Goal: Task Accomplishment & Management: Manage account settings

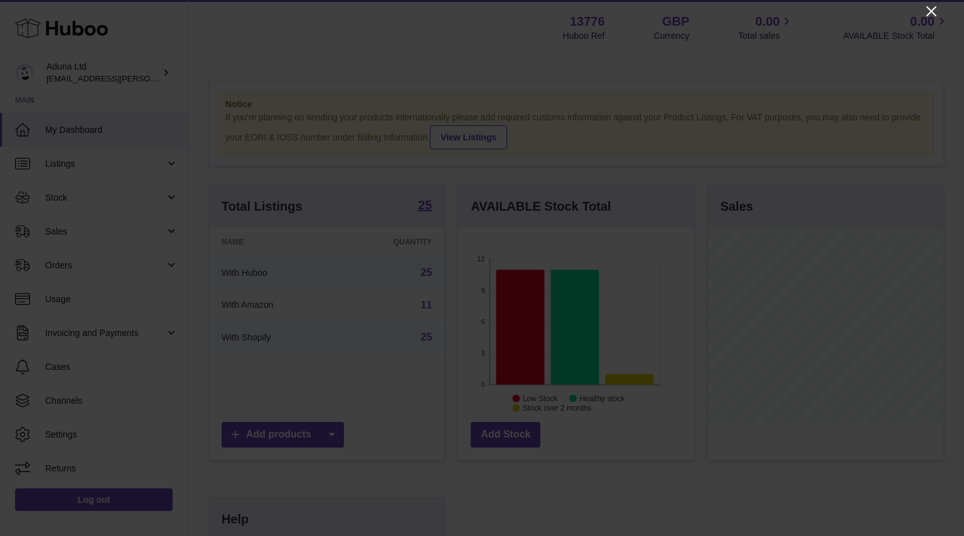
click at [935, 9] on icon "Close" at bounding box center [931, 11] width 15 height 15
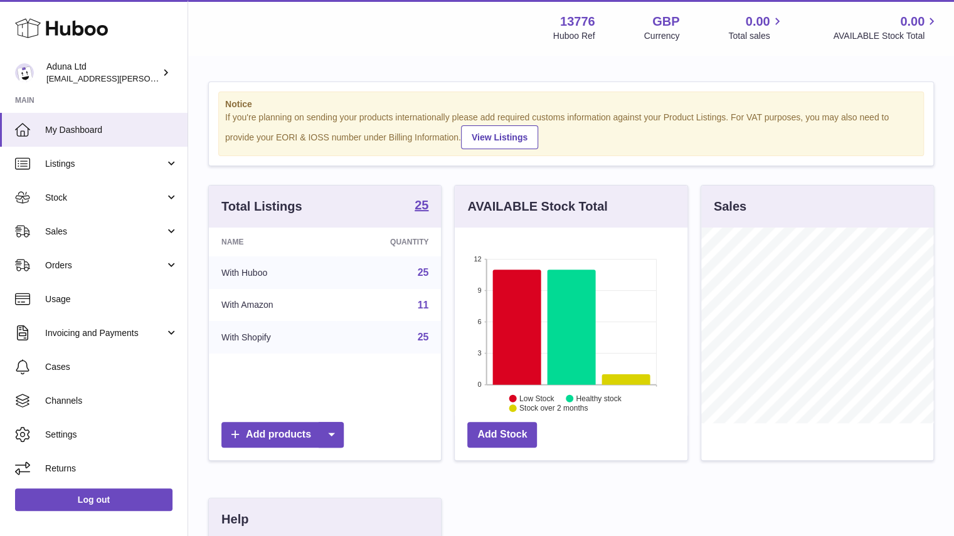
scroll to position [627289, 627252]
click at [115, 232] on span "Sales" at bounding box center [105, 232] width 120 height 12
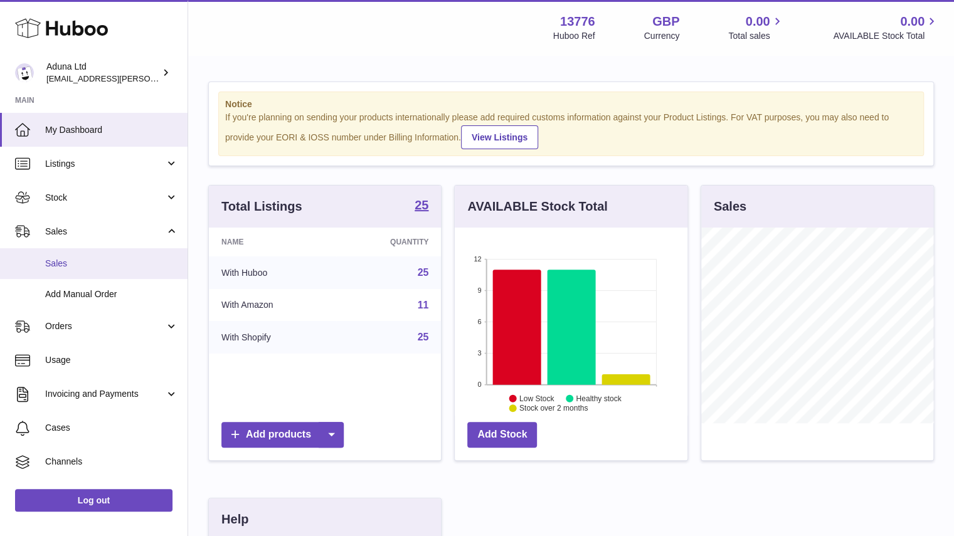
click at [108, 274] on link "Sales" at bounding box center [94, 263] width 188 height 31
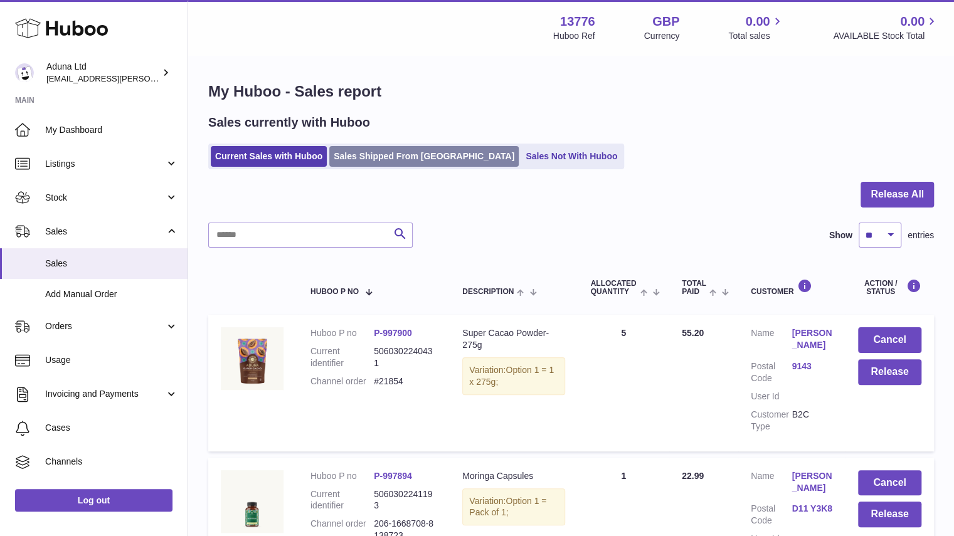
click at [404, 154] on link "Sales Shipped From Huboo" at bounding box center [424, 156] width 190 height 21
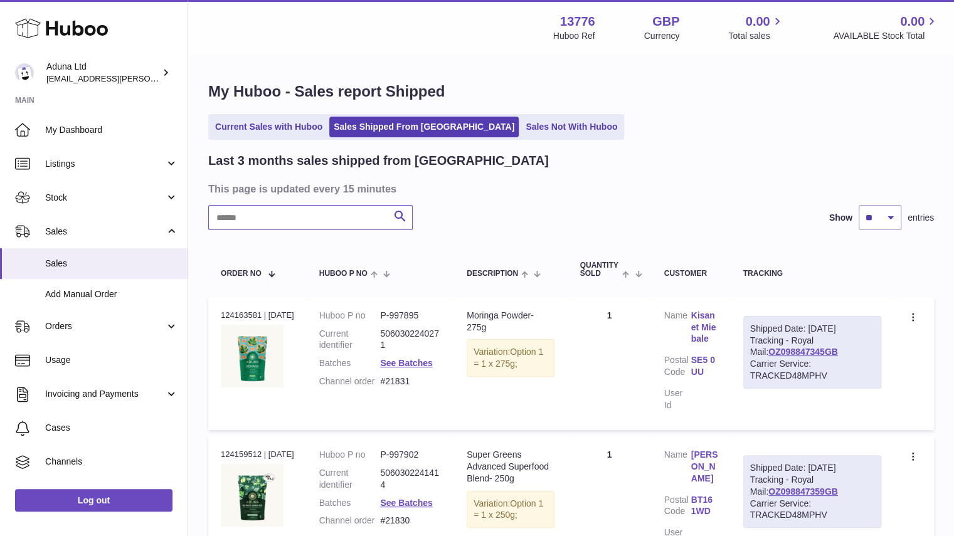
click at [330, 220] on input "text" at bounding box center [310, 217] width 205 height 25
paste input "******"
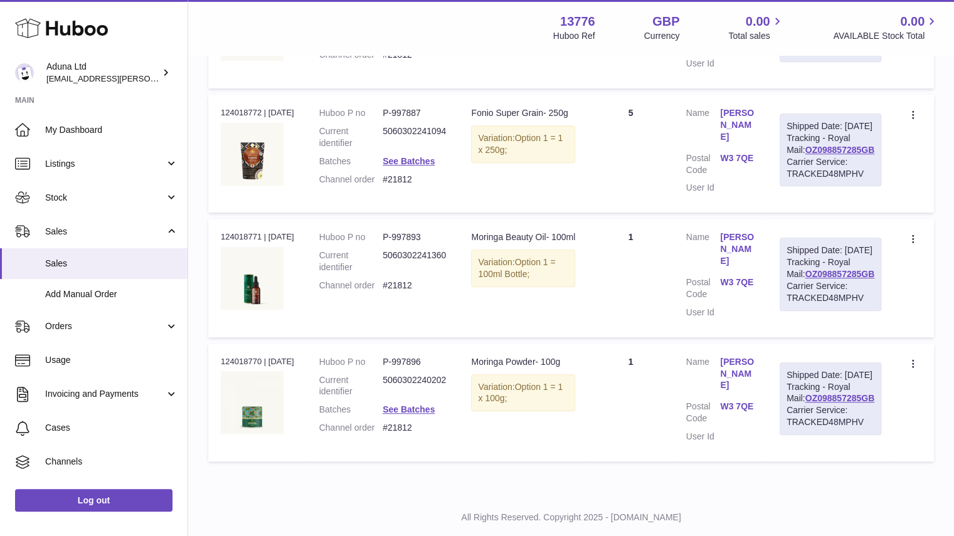
scroll to position [333, 0]
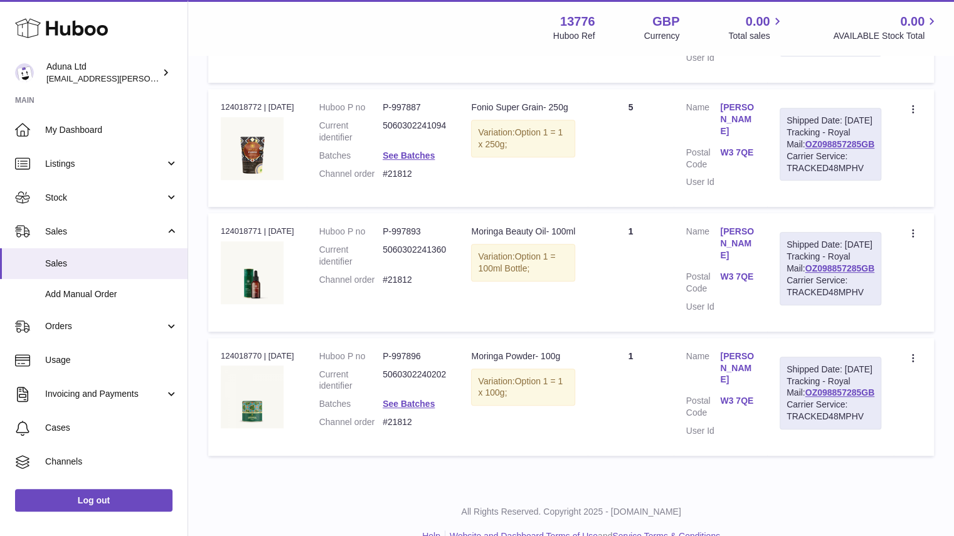
type input "******"
click at [161, 201] on span "Stock" at bounding box center [105, 198] width 120 height 12
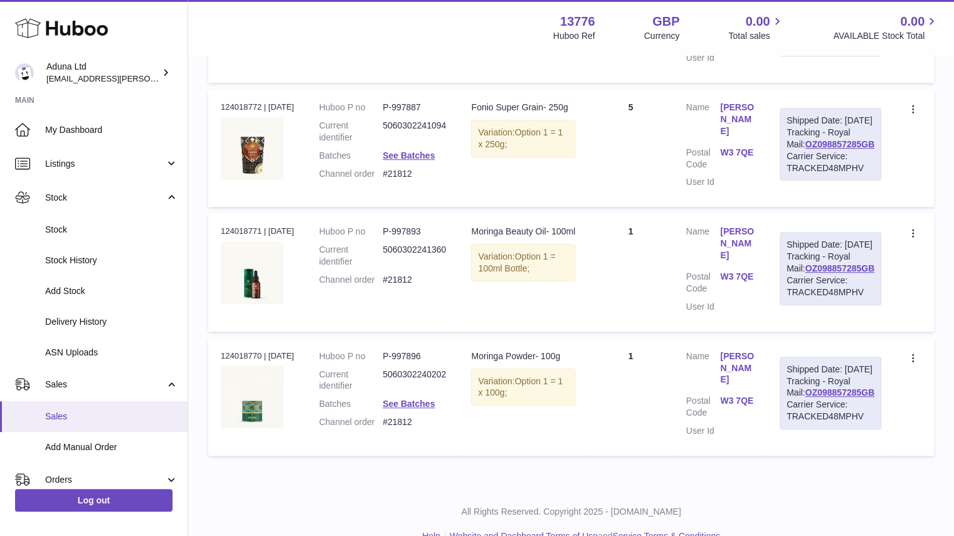
click at [64, 417] on span "Sales" at bounding box center [111, 417] width 133 height 12
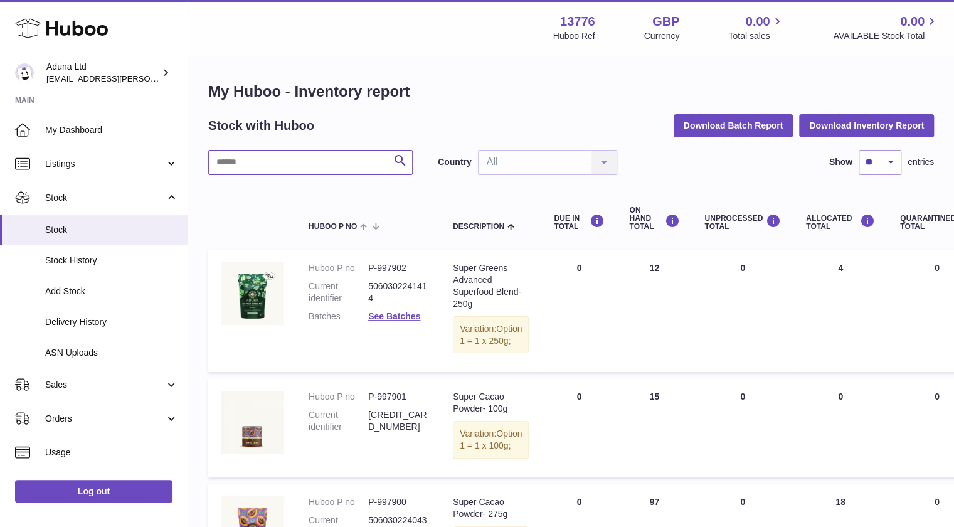
click at [334, 163] on input "text" at bounding box center [310, 162] width 205 height 25
type input "*****"
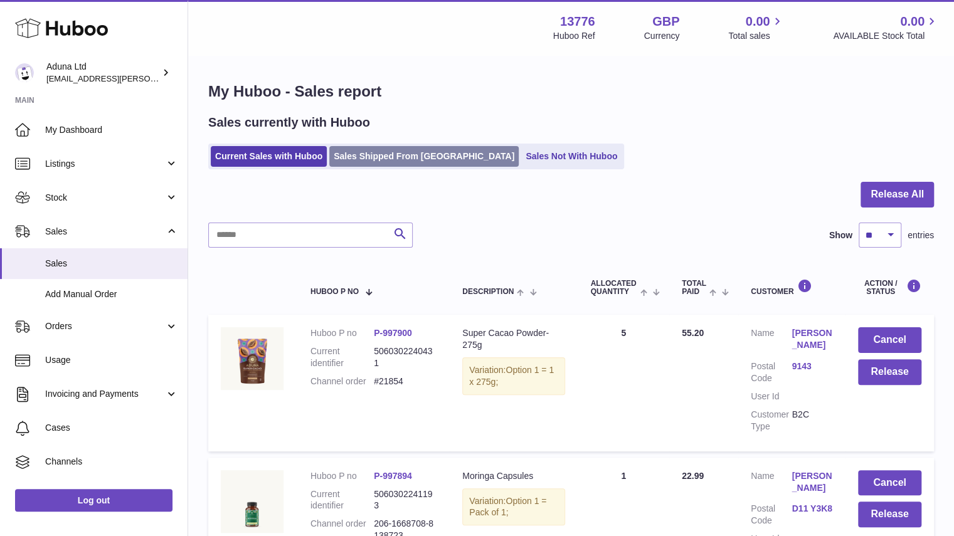
click at [387, 154] on link "Sales Shipped From [GEOGRAPHIC_DATA]" at bounding box center [424, 156] width 190 height 21
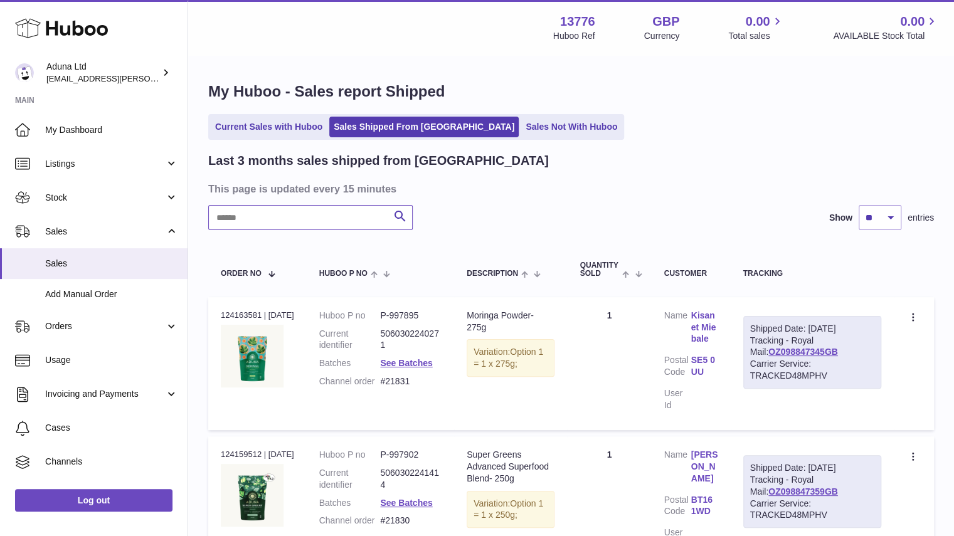
click at [336, 220] on input "text" at bounding box center [310, 217] width 205 height 25
paste input "**********"
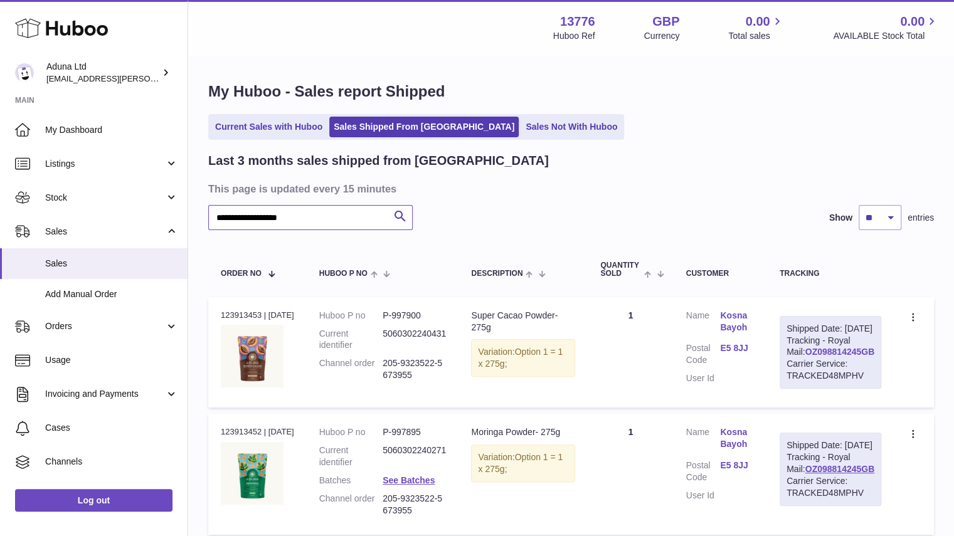
type input "**********"
click at [832, 357] on link "OZ098814245GB" at bounding box center [840, 352] width 70 height 10
click at [272, 129] on link "Current Sales with Huboo" at bounding box center [269, 127] width 116 height 21
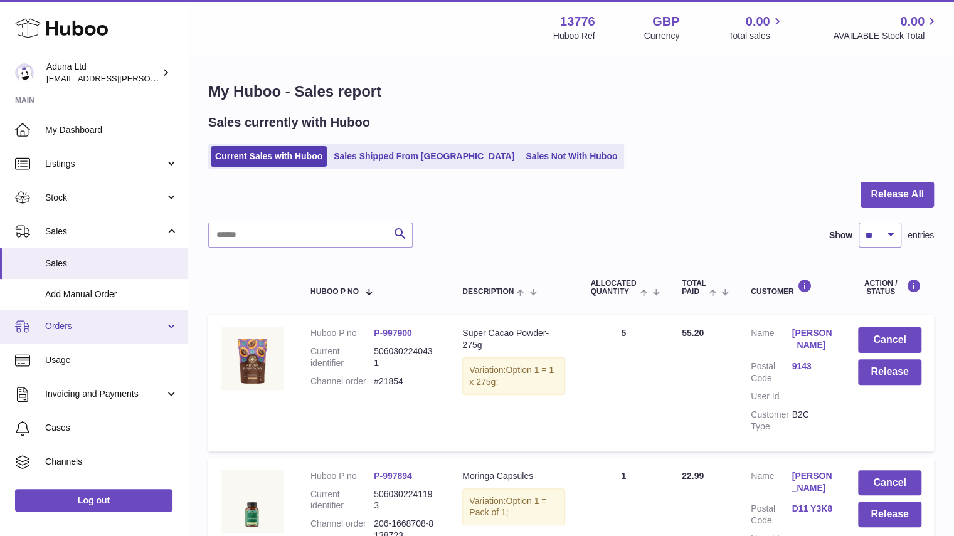
click at [152, 319] on link "Orders" at bounding box center [94, 327] width 188 height 34
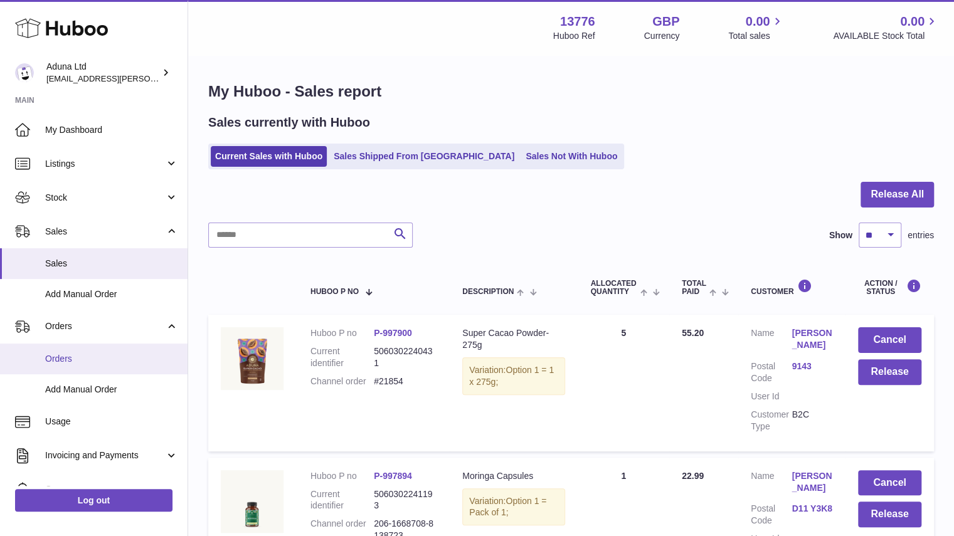
click at [123, 358] on span "Orders" at bounding box center [111, 359] width 133 height 12
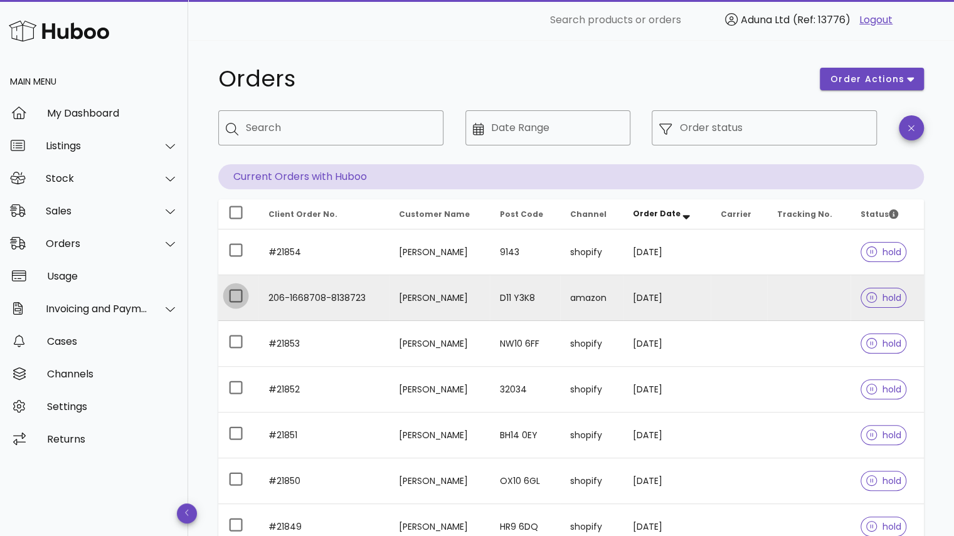
click at [244, 296] on div at bounding box center [235, 296] width 21 height 21
click at [873, 70] on button "order actions" at bounding box center [872, 79] width 104 height 23
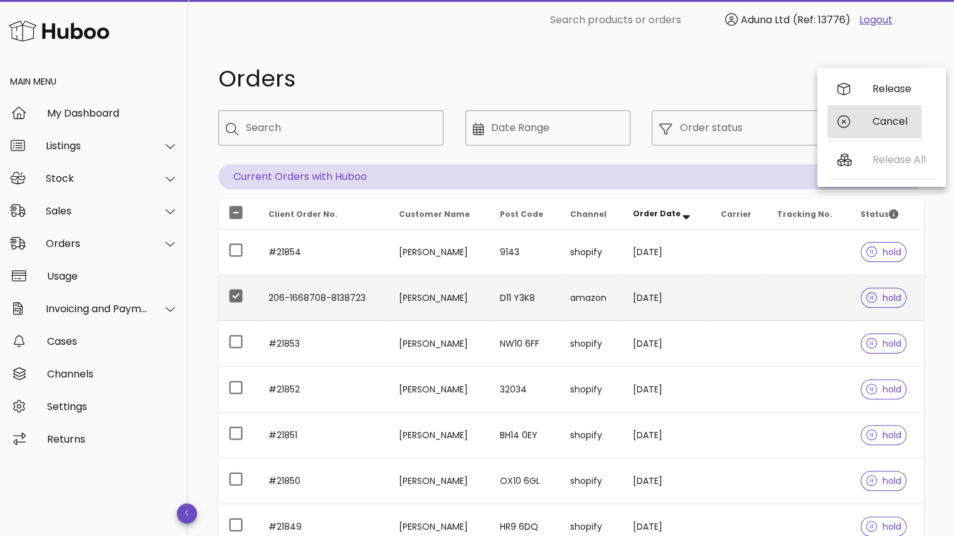
click at [867, 124] on div "Cancel" at bounding box center [875, 121] width 94 height 33
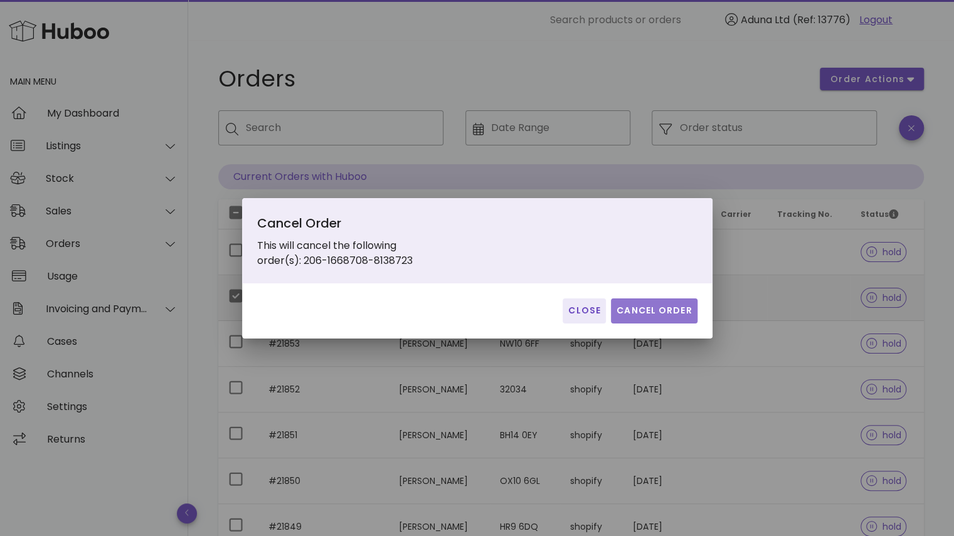
click at [638, 309] on span "Cancel Order" at bounding box center [654, 310] width 77 height 13
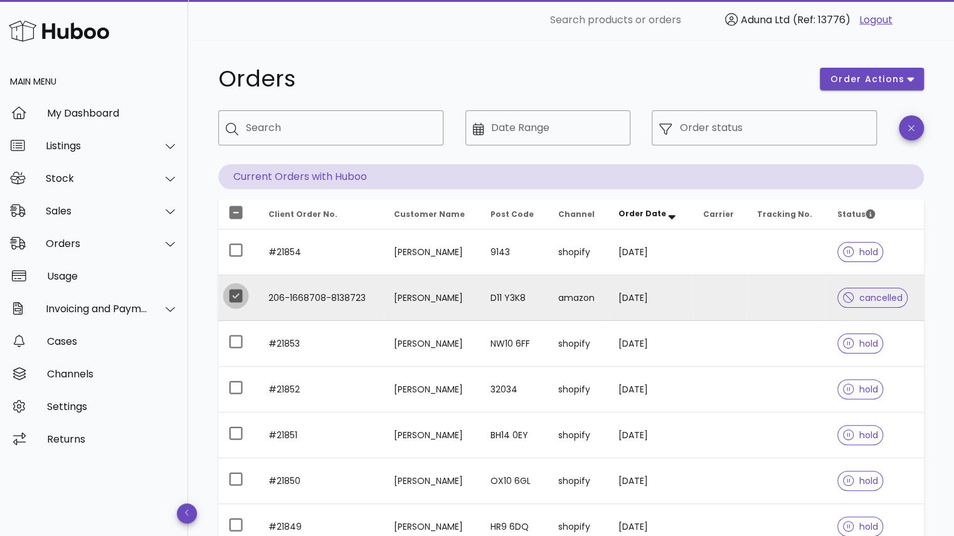
click at [236, 294] on div at bounding box center [235, 296] width 21 height 21
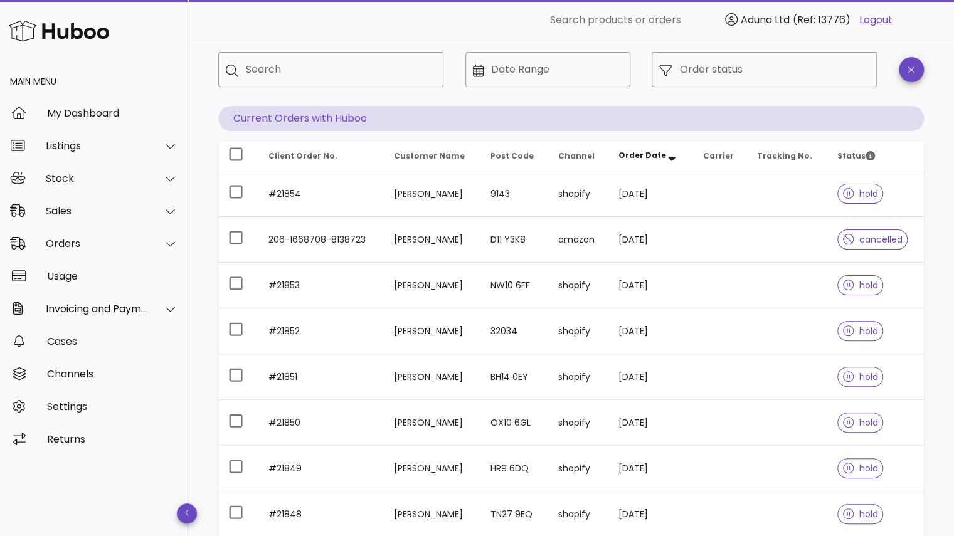
scroll to position [287, 0]
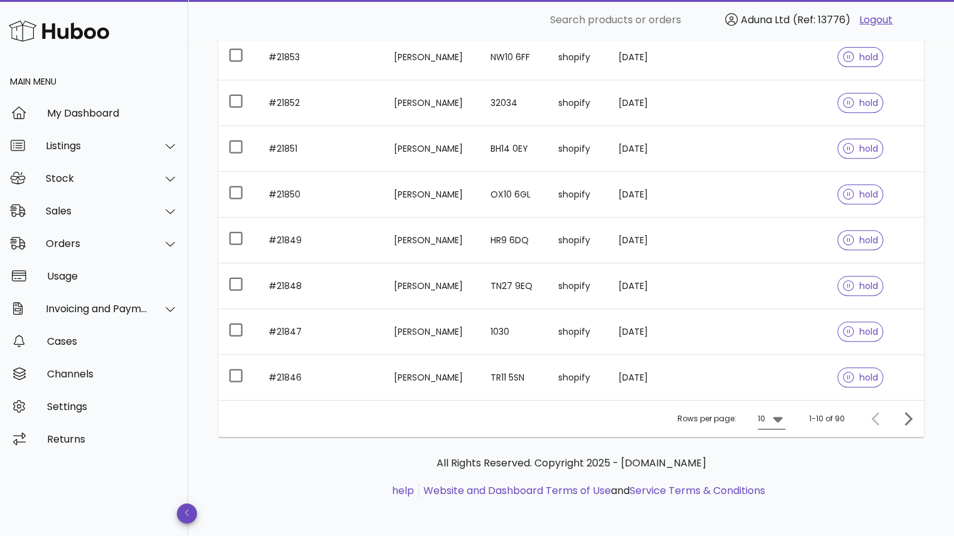
click at [771, 419] on div at bounding box center [777, 419] width 18 height 15
click at [775, 484] on div "50" at bounding box center [775, 487] width 13 height 12
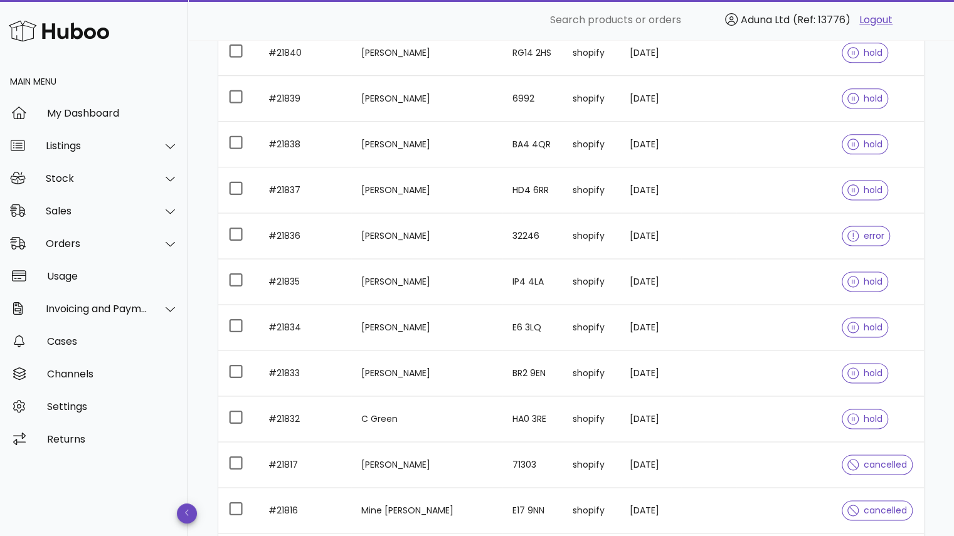
scroll to position [889, 0]
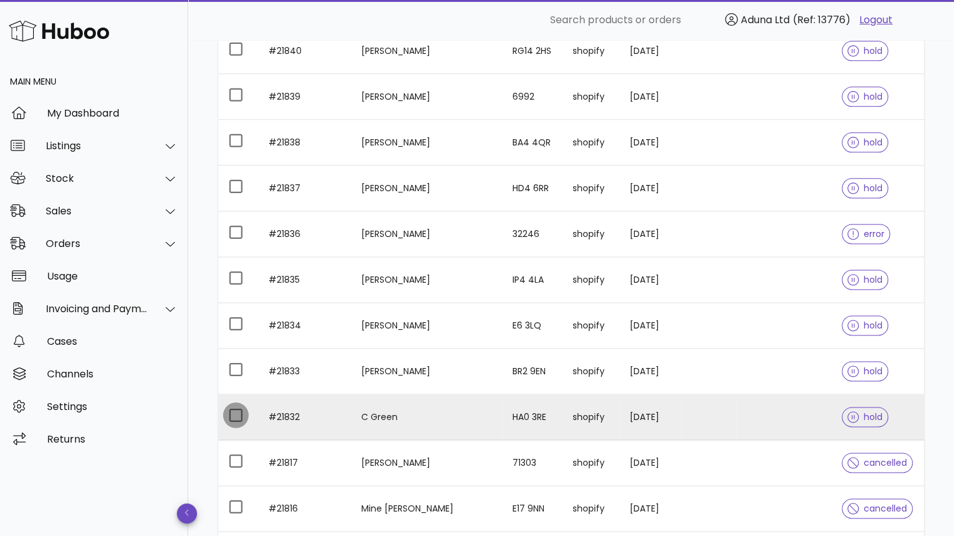
click at [236, 410] on div at bounding box center [235, 415] width 21 height 21
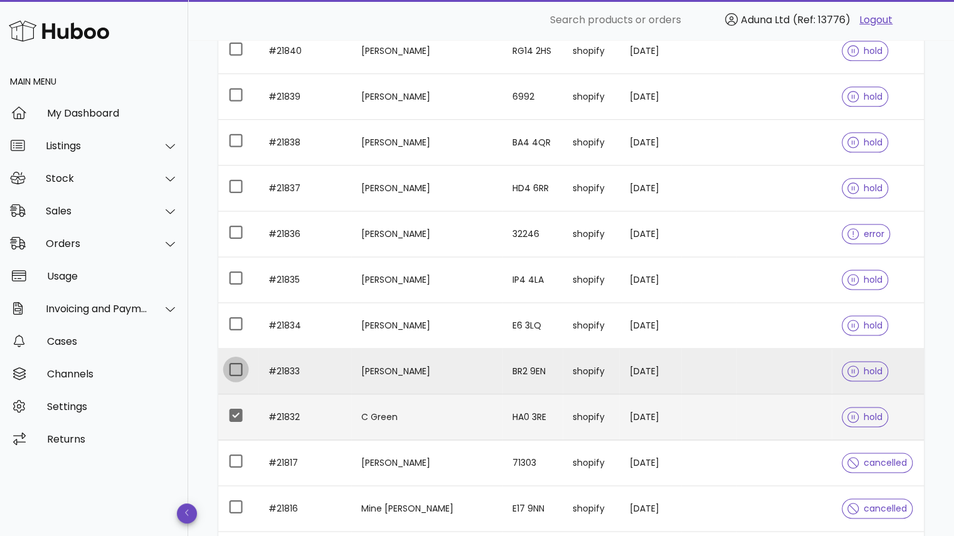
click at [237, 360] on div at bounding box center [235, 369] width 21 height 21
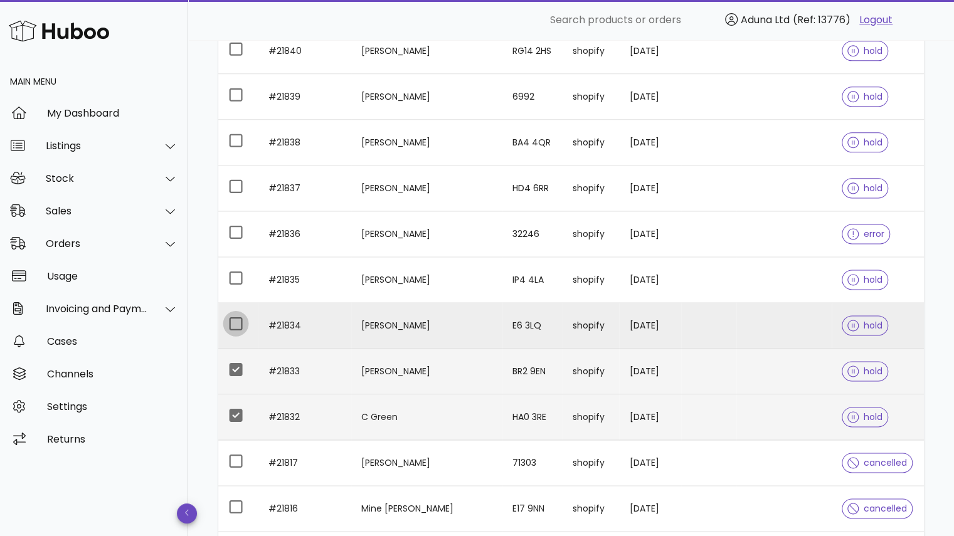
click at [233, 315] on div at bounding box center [235, 323] width 21 height 21
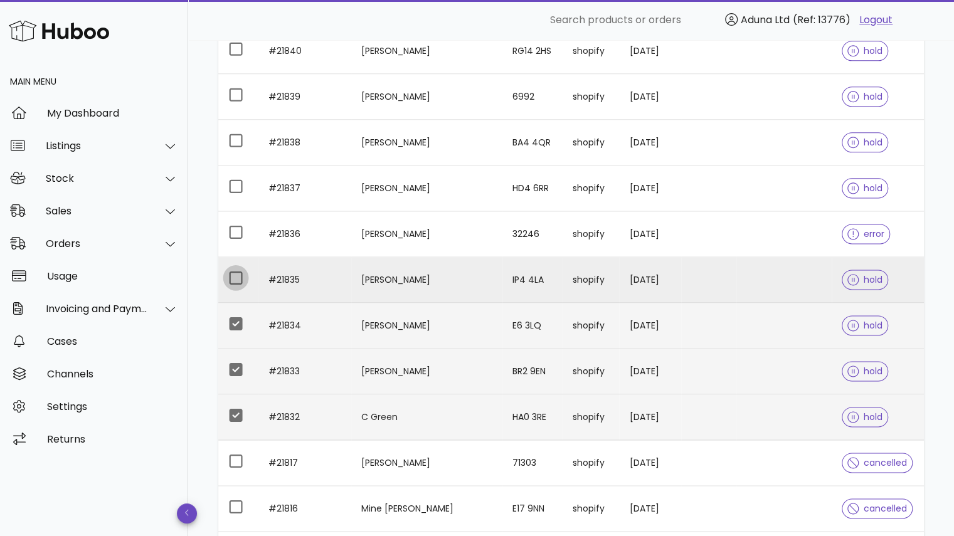
click at [237, 273] on div at bounding box center [235, 277] width 21 height 21
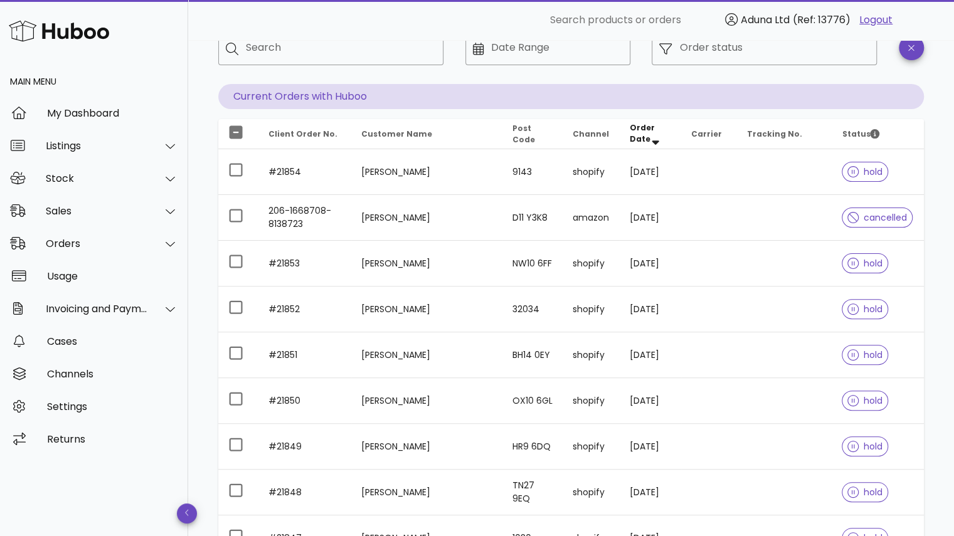
scroll to position [0, 0]
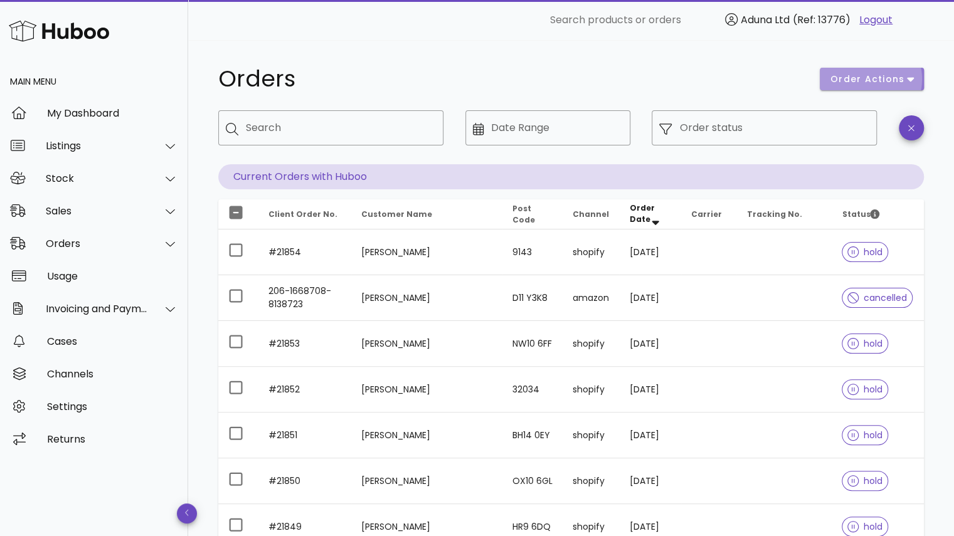
click at [876, 77] on span "order actions" at bounding box center [867, 79] width 75 height 13
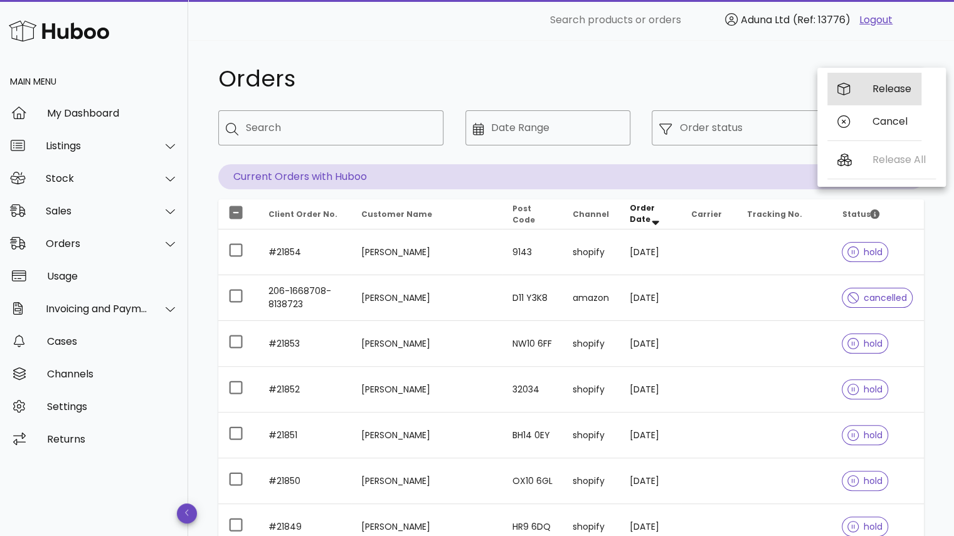
click at [868, 99] on div "Release" at bounding box center [875, 89] width 94 height 33
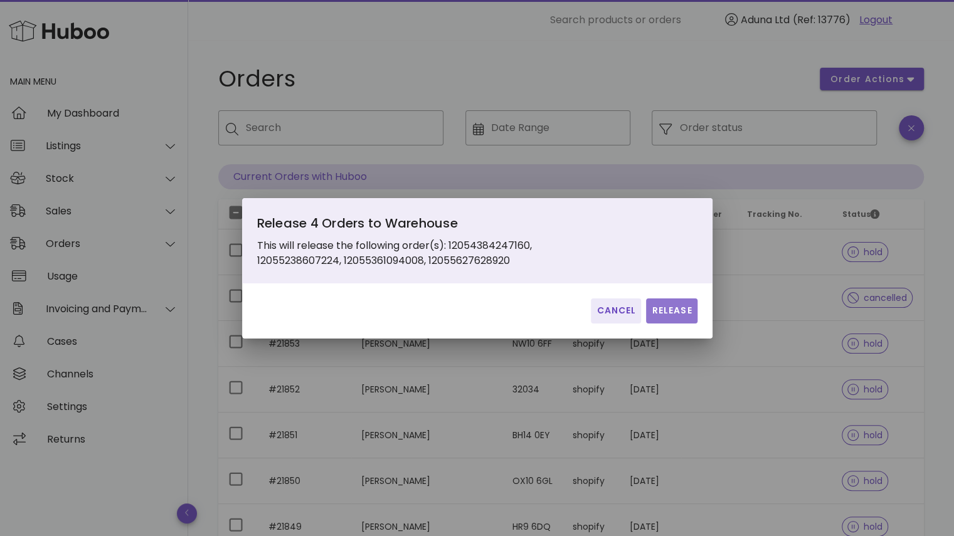
click at [681, 304] on span "Release" at bounding box center [671, 310] width 41 height 13
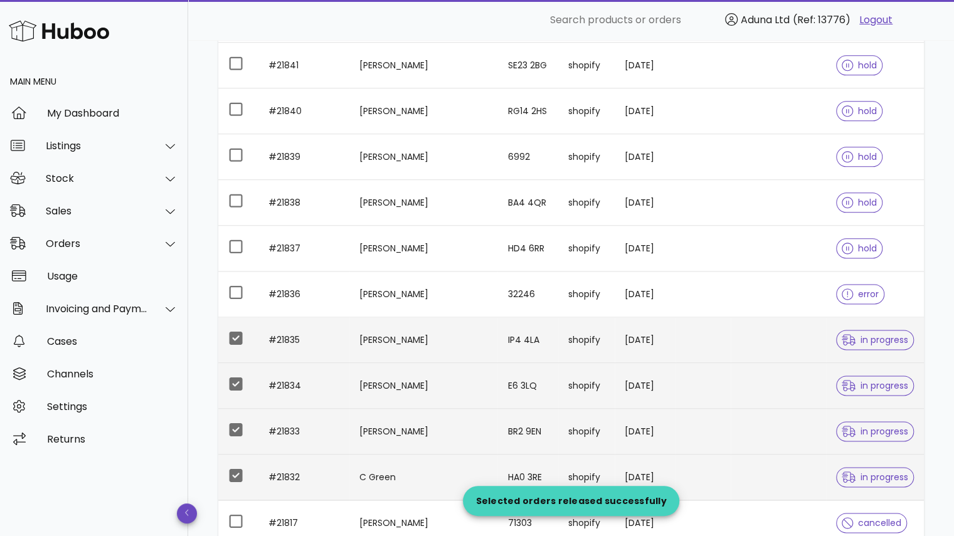
scroll to position [826, 0]
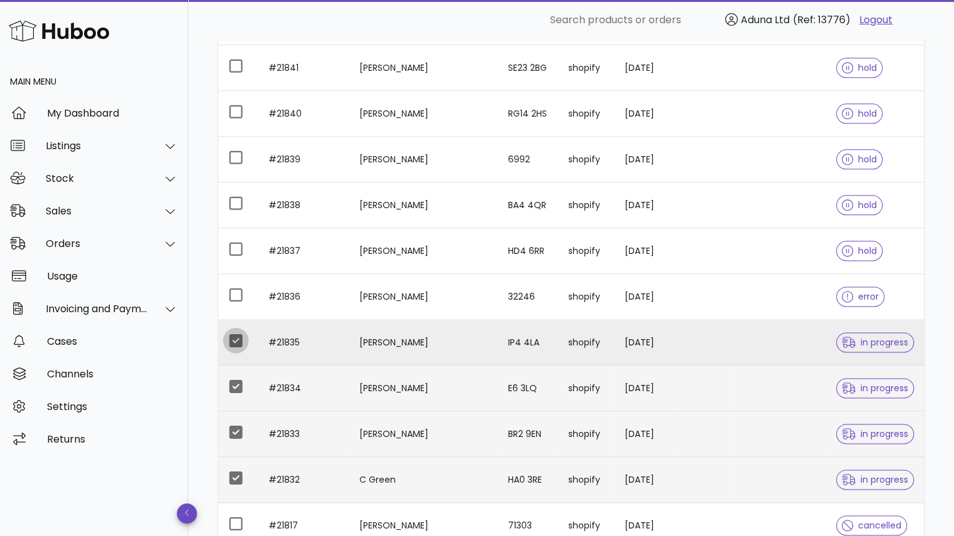
click at [237, 339] on div at bounding box center [235, 340] width 21 height 21
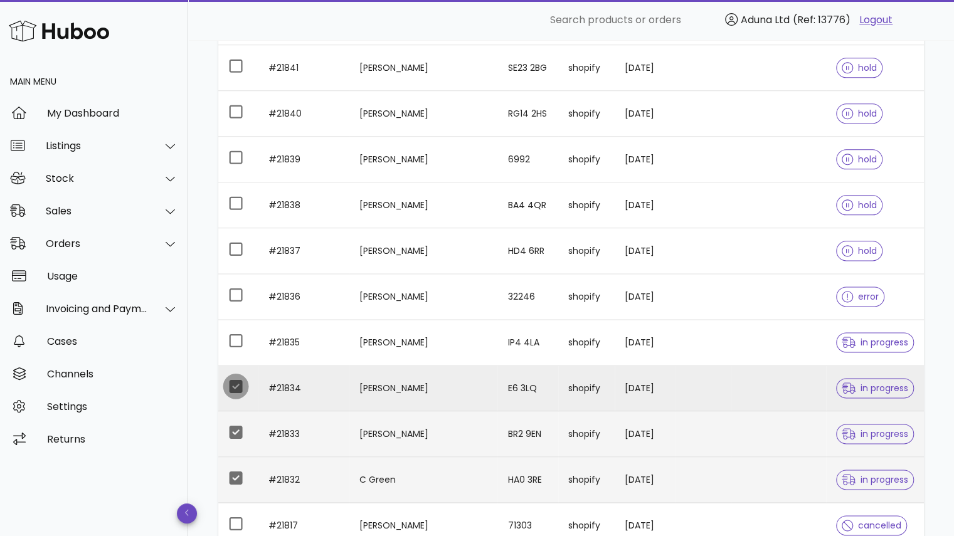
click at [233, 390] on div at bounding box center [235, 386] width 21 height 21
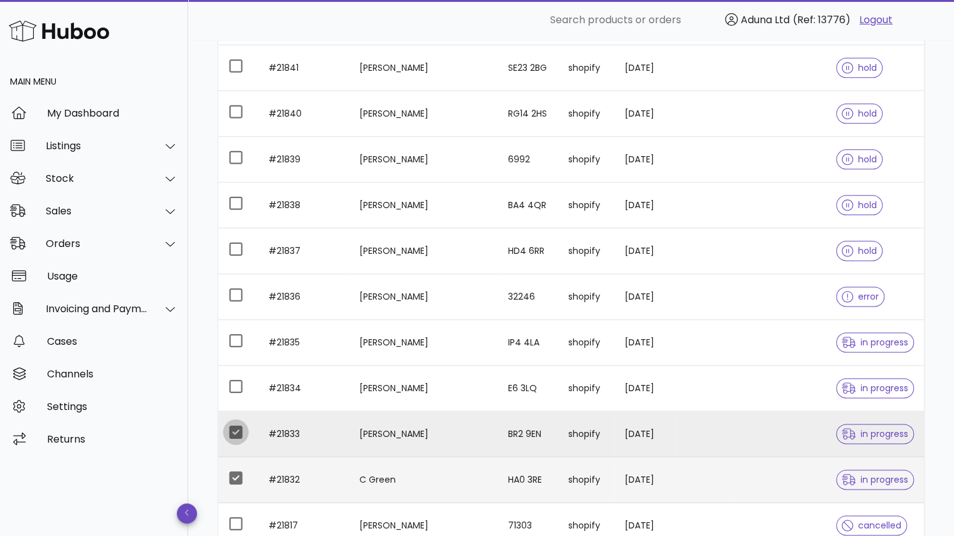
click at [238, 436] on div at bounding box center [235, 432] width 21 height 21
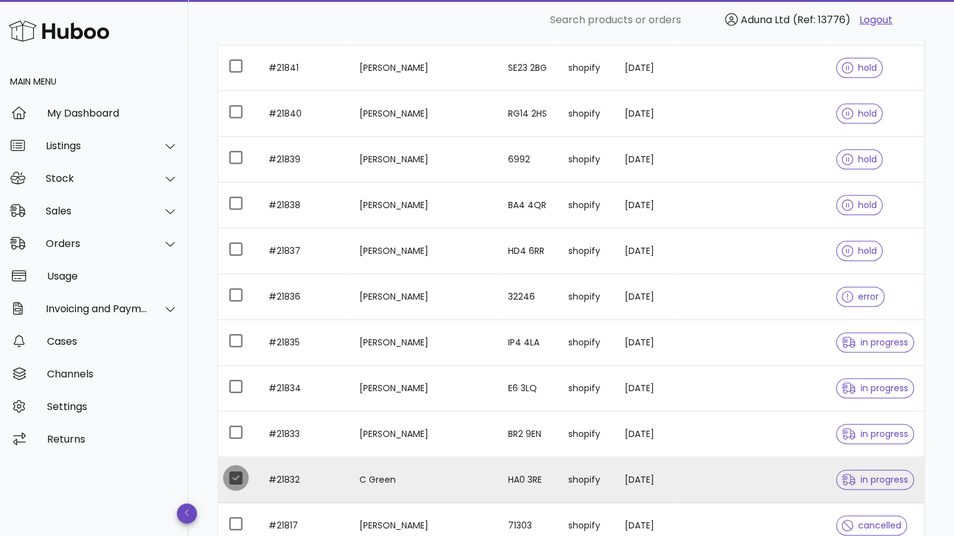
click at [233, 472] on div at bounding box center [235, 477] width 21 height 21
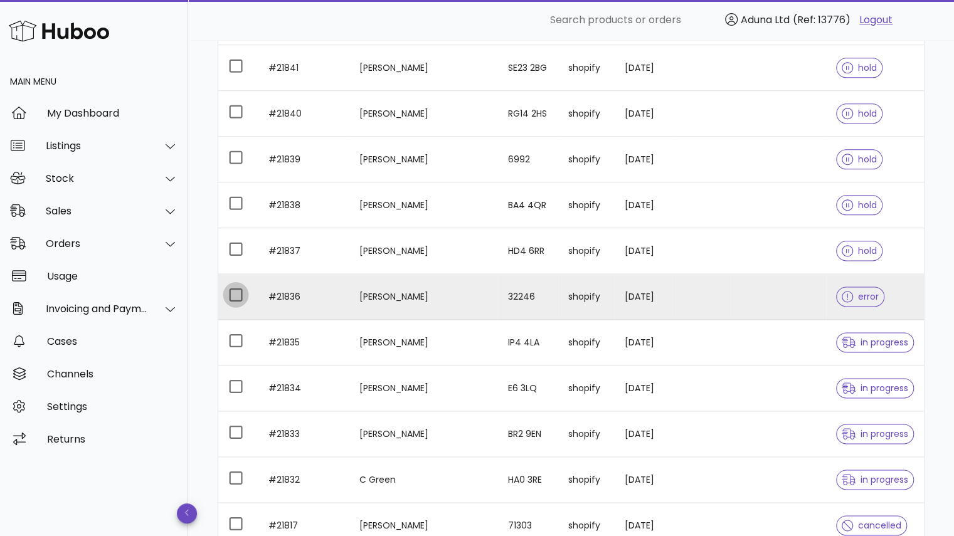
click at [232, 292] on div at bounding box center [235, 294] width 21 height 21
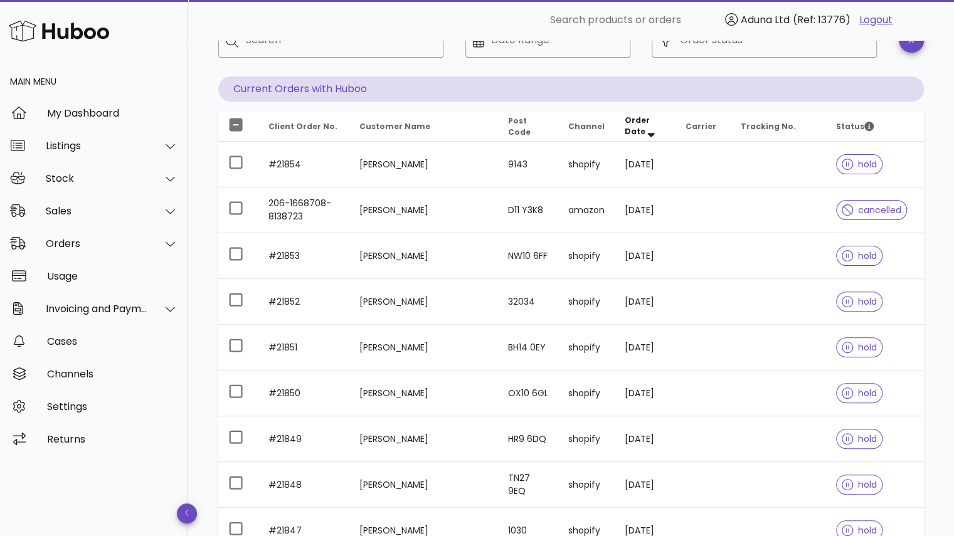
scroll to position [0, 0]
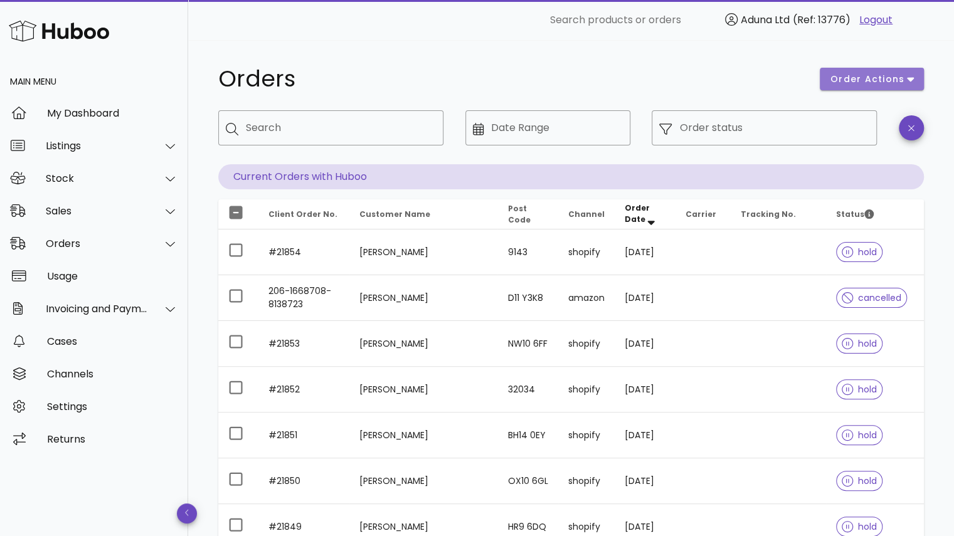
click at [879, 76] on span "order actions" at bounding box center [867, 79] width 75 height 13
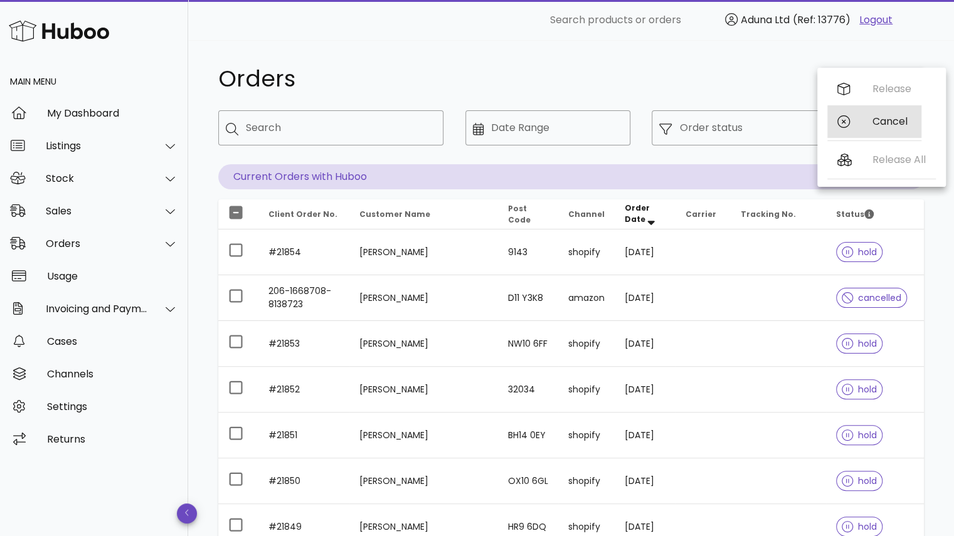
click at [875, 126] on div "Cancel" at bounding box center [892, 121] width 39 height 12
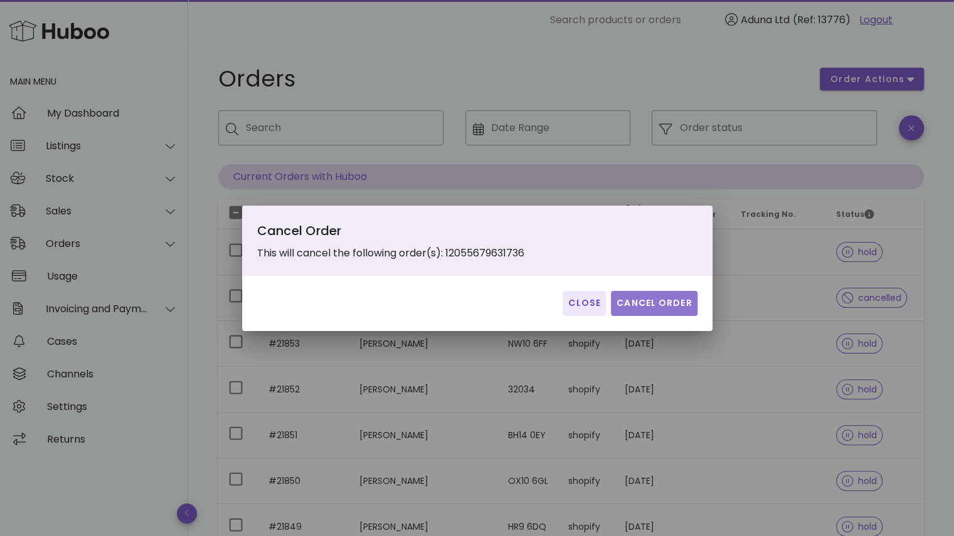
click at [660, 306] on span "Cancel Order" at bounding box center [654, 303] width 77 height 13
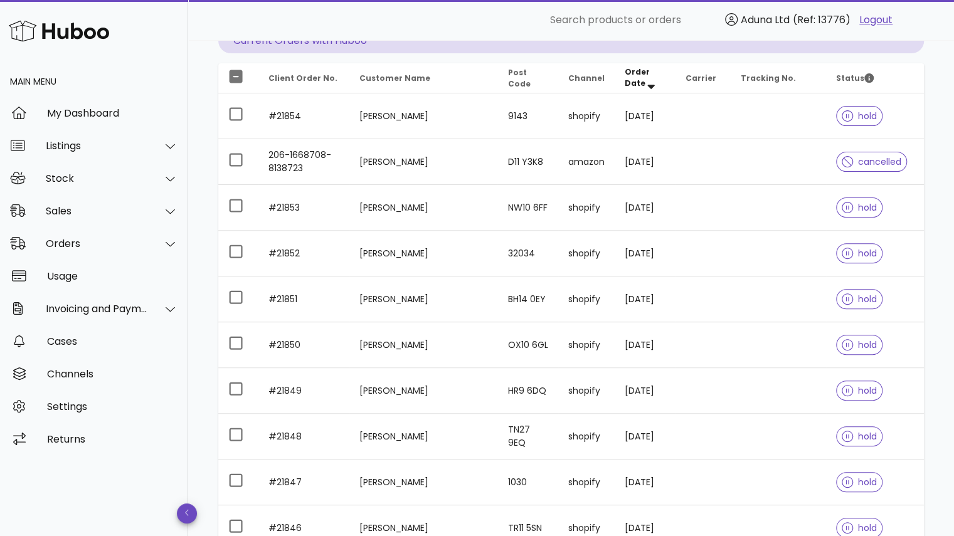
scroll to position [117, 0]
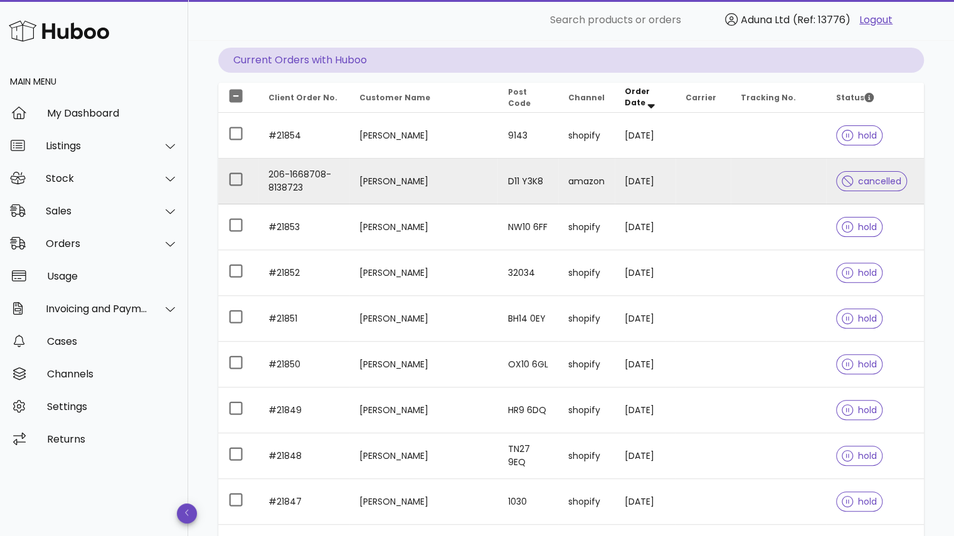
click at [319, 183] on td "206-1668708-8138723" at bounding box center [304, 182] width 91 height 46
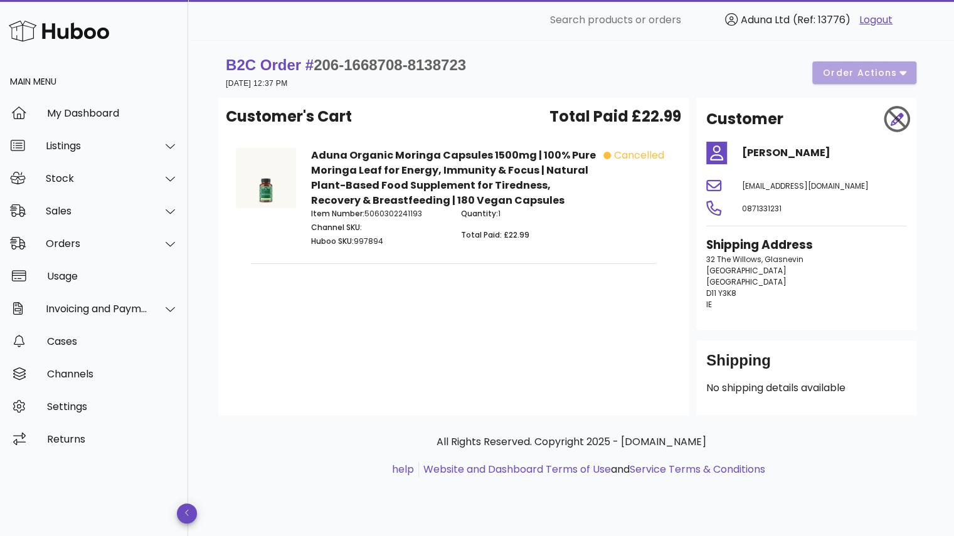
drag, startPoint x: 878, startPoint y: 216, endPoint x: 705, endPoint y: 219, distance: 173.2
click at [735, 201] on div "[EMAIL_ADDRESS][DOMAIN_NAME]" at bounding box center [824, 186] width 179 height 30
copy span "[EMAIL_ADDRESS][DOMAIN_NAME]"
click at [105, 249] on div "Orders" at bounding box center [97, 244] width 102 height 12
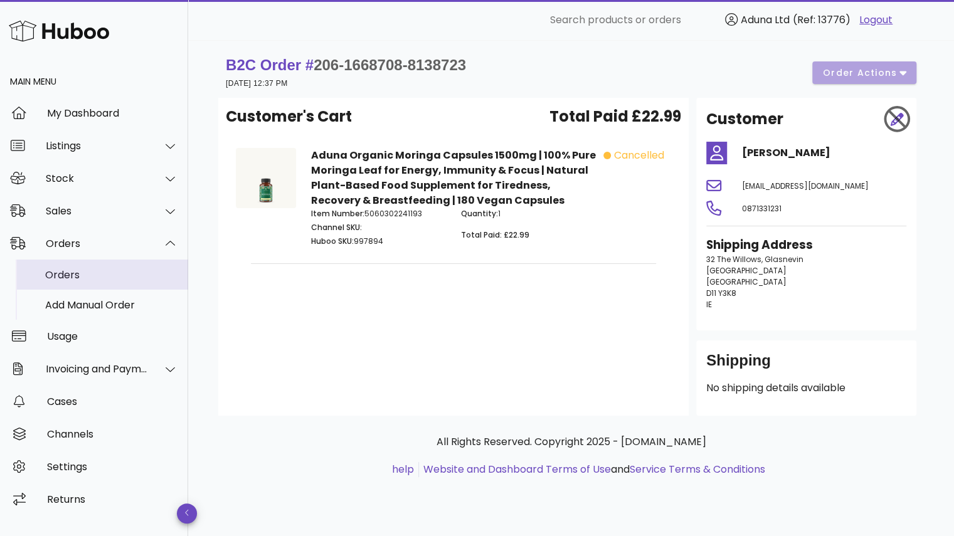
click at [108, 265] on div "Orders" at bounding box center [111, 275] width 133 height 27
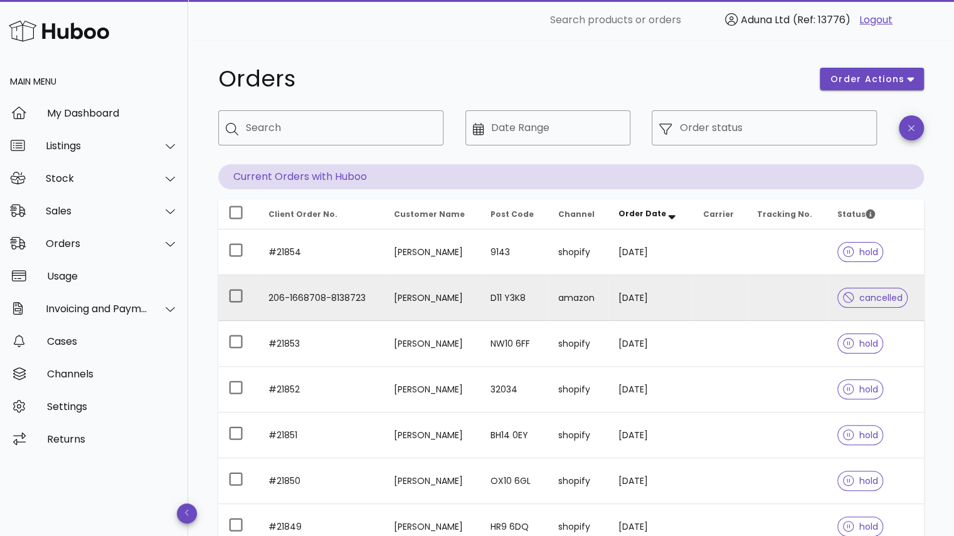
click at [805, 280] on td at bounding box center [787, 298] width 80 height 46
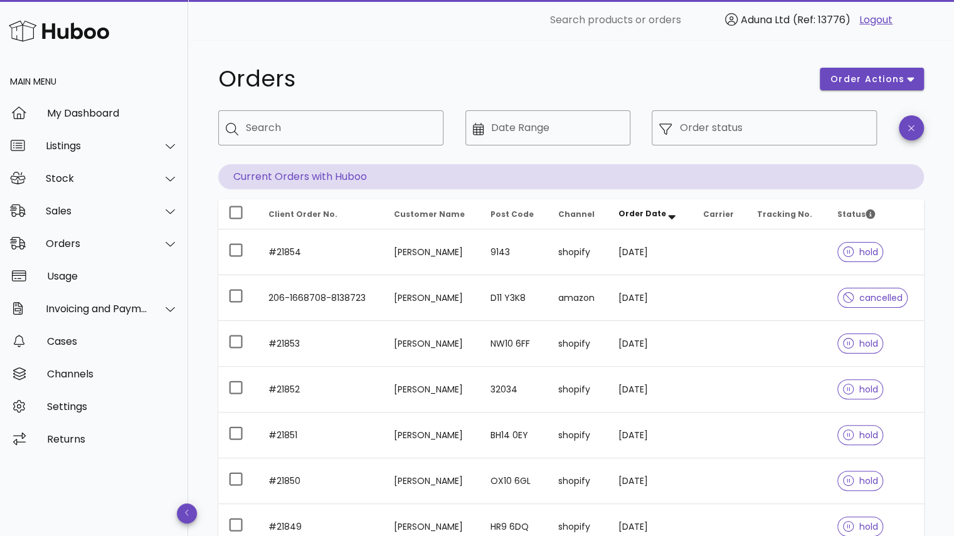
scroll to position [287, 0]
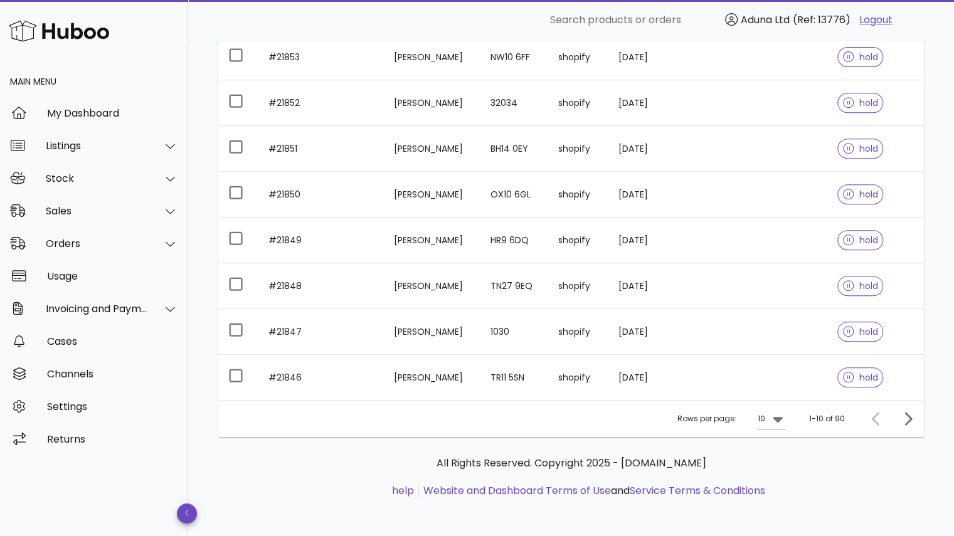
click at [791, 424] on div "Rows per page: 10 1-10 of 90" at bounding box center [571, 418] width 706 height 37
click at [765, 418] on div "10" at bounding box center [762, 419] width 8 height 11
click at [779, 493] on div "50" at bounding box center [775, 486] width 13 height 27
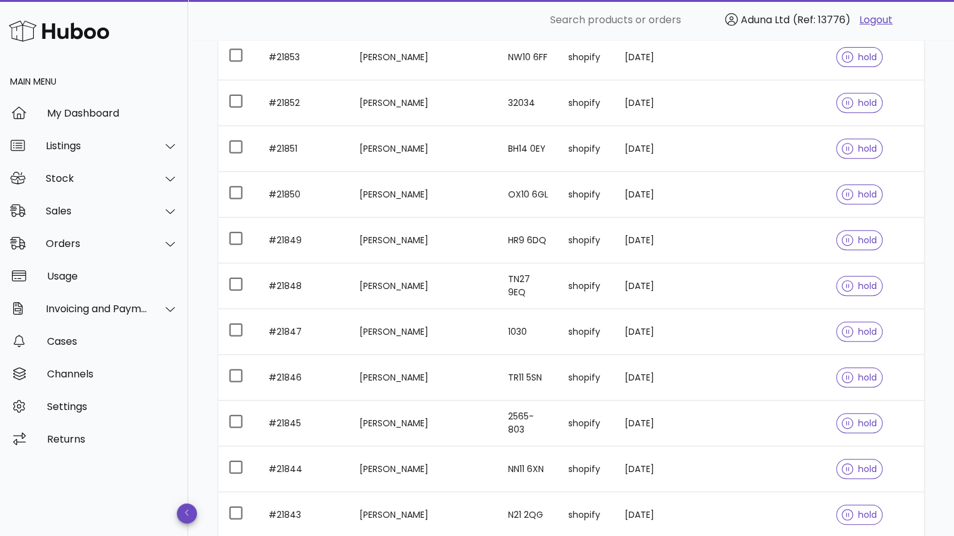
drag, startPoint x: 948, startPoint y: 136, endPoint x: 959, endPoint y: 158, distance: 25.5
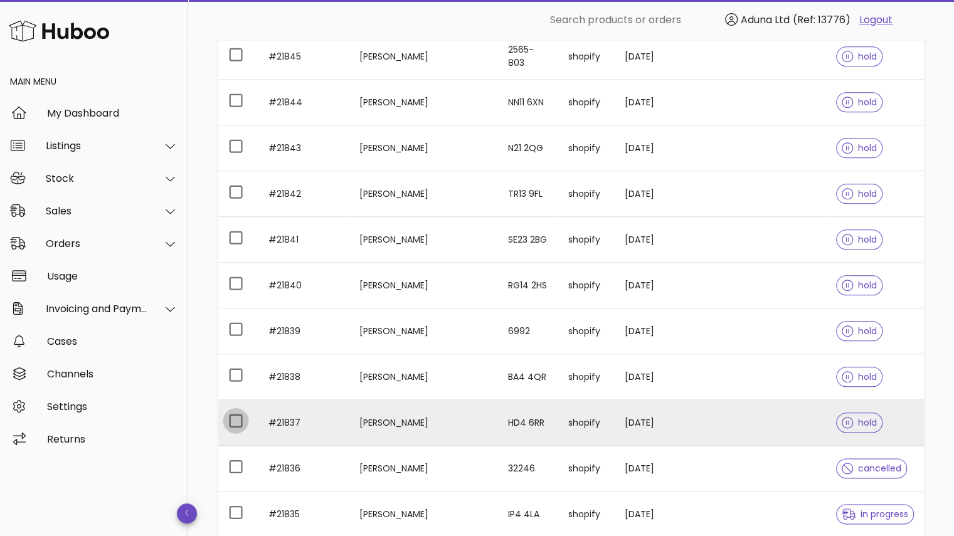
click at [236, 411] on div at bounding box center [235, 420] width 21 height 21
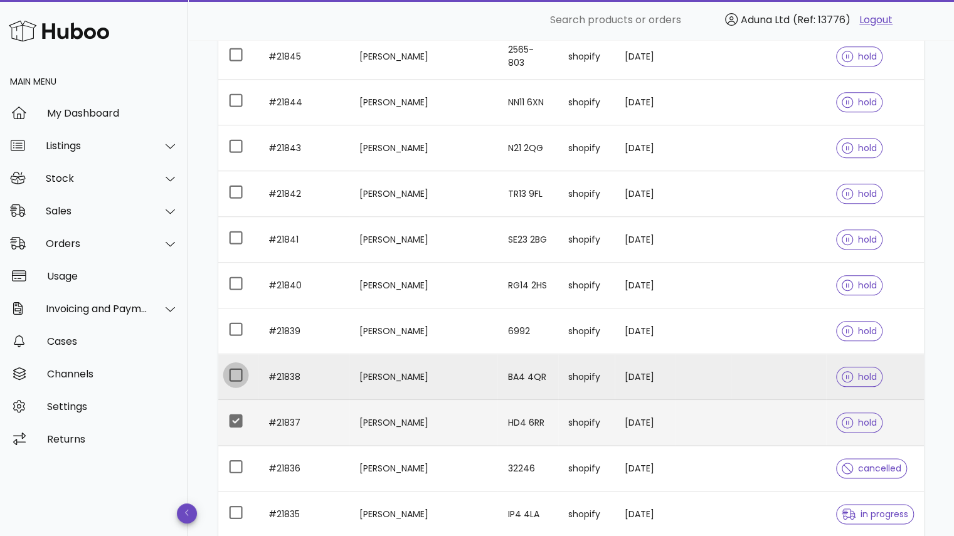
click at [233, 367] on div at bounding box center [235, 375] width 21 height 21
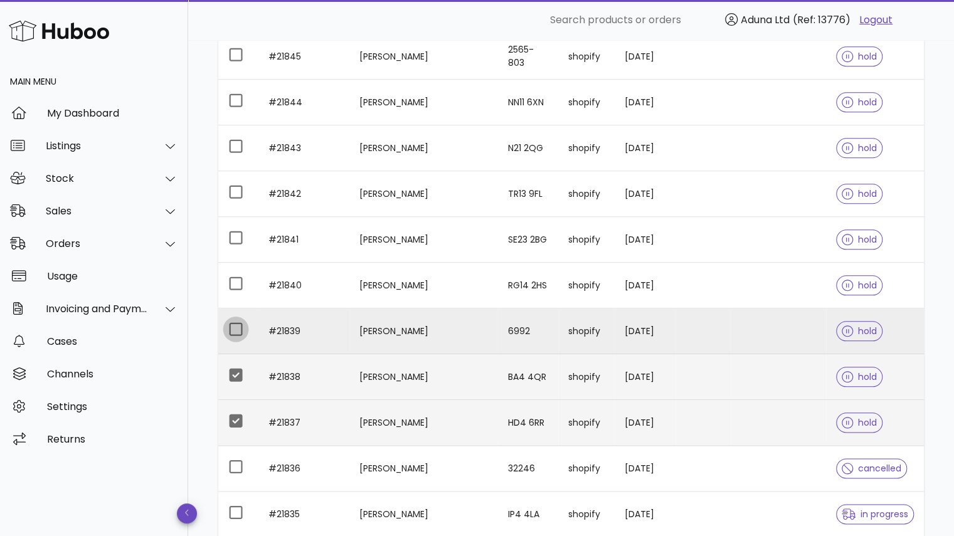
click at [231, 321] on div at bounding box center [235, 329] width 21 height 21
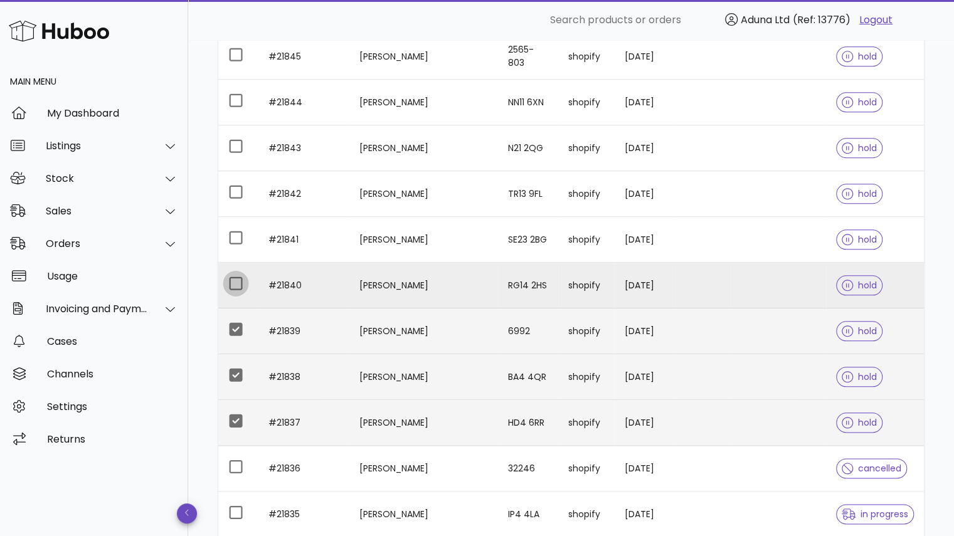
click at [235, 283] on div at bounding box center [235, 283] width 21 height 21
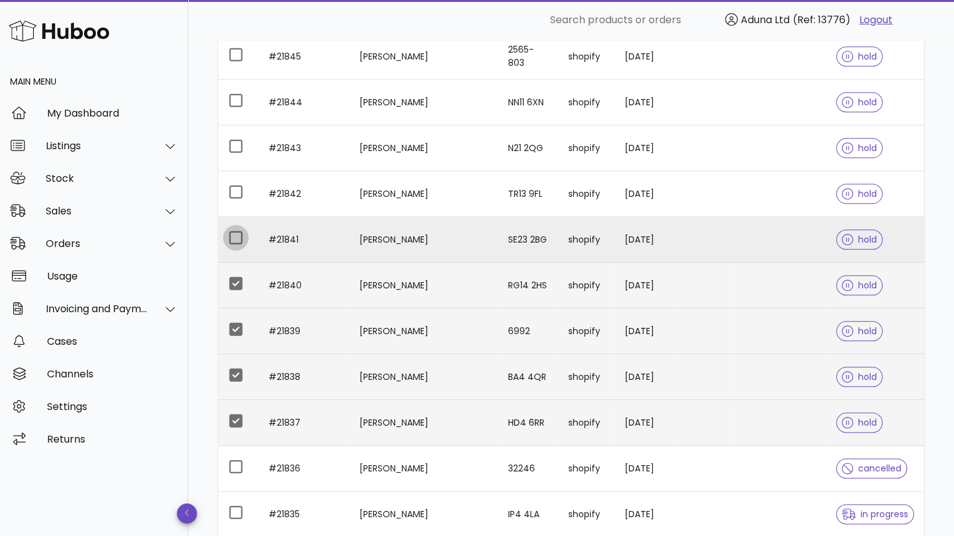
click at [237, 235] on div at bounding box center [235, 237] width 21 height 21
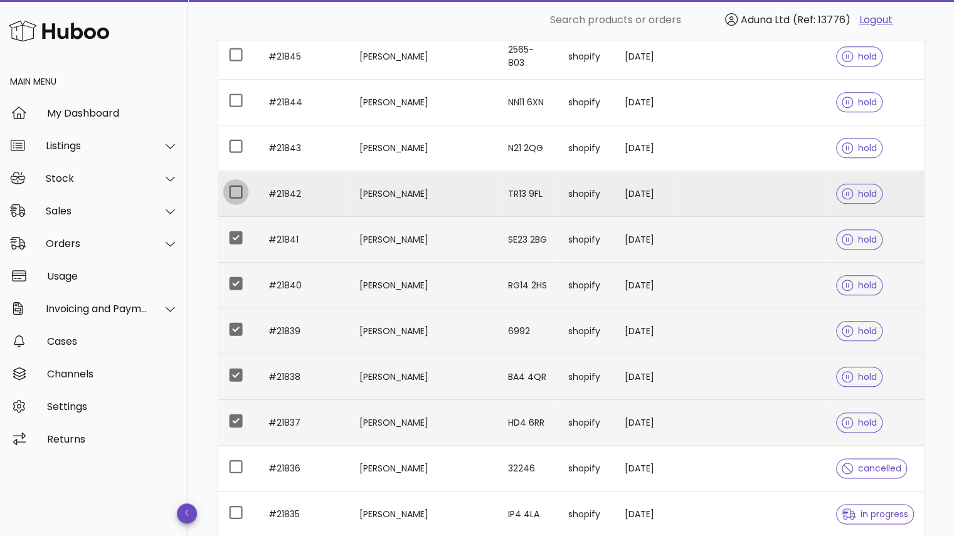
click at [234, 190] on div at bounding box center [235, 191] width 21 height 21
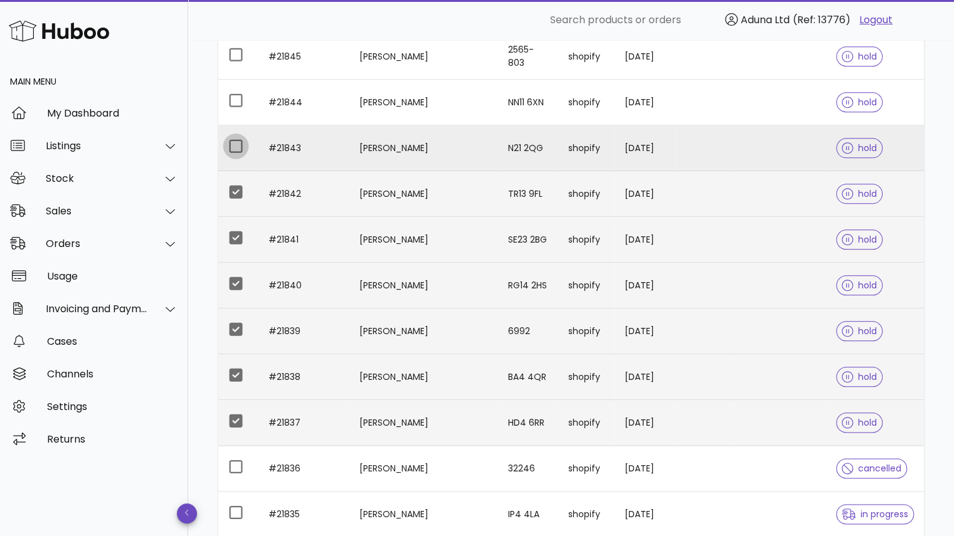
click at [233, 141] on div at bounding box center [235, 146] width 21 height 21
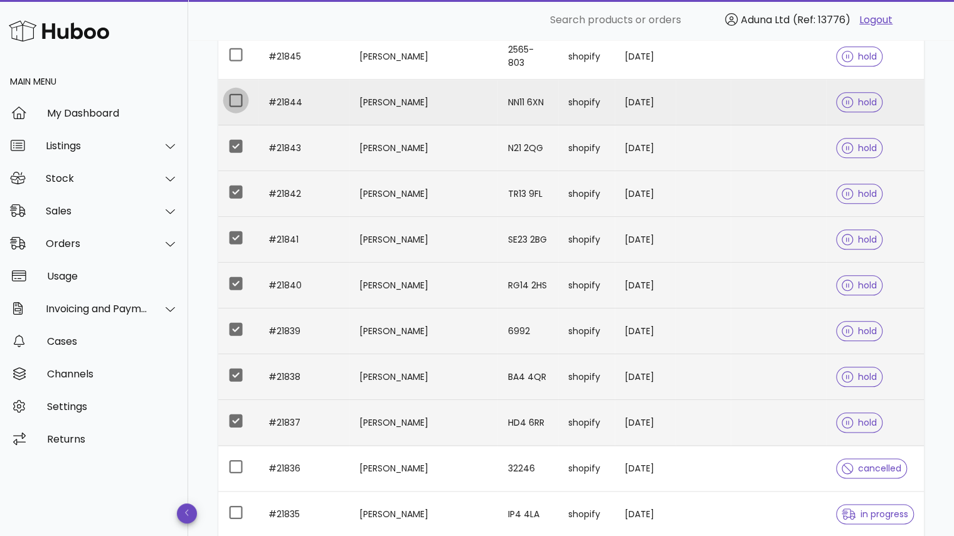
click at [235, 95] on div at bounding box center [235, 100] width 21 height 21
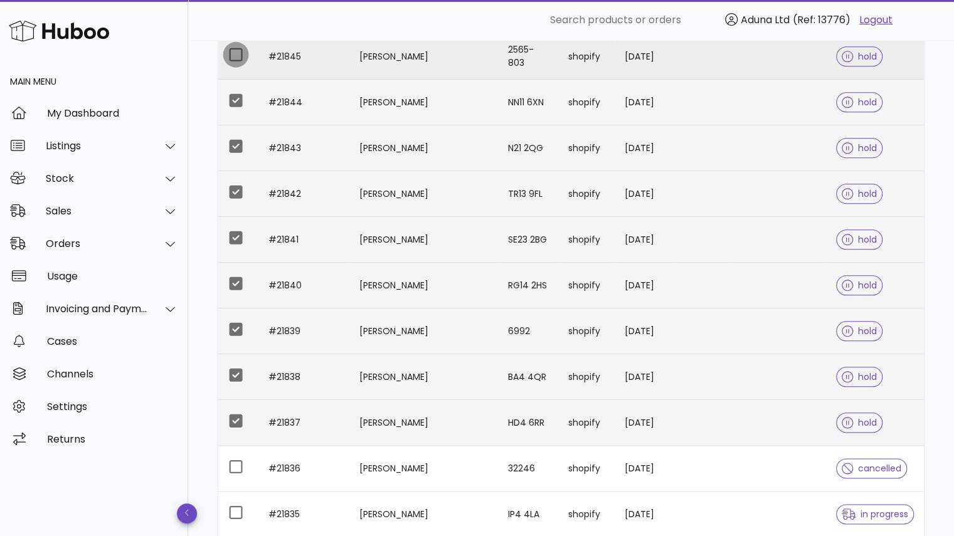
click at [235, 51] on div at bounding box center [235, 54] width 21 height 21
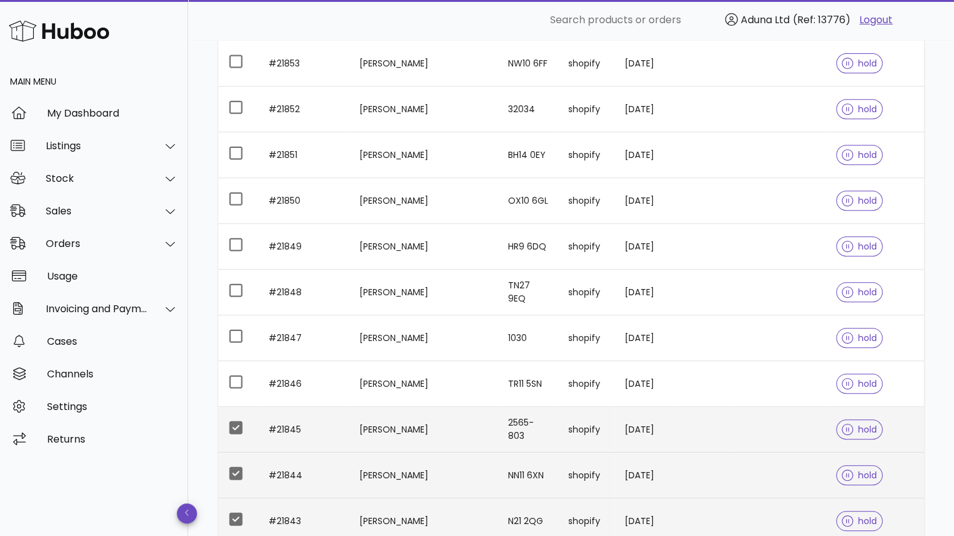
scroll to position [192, 0]
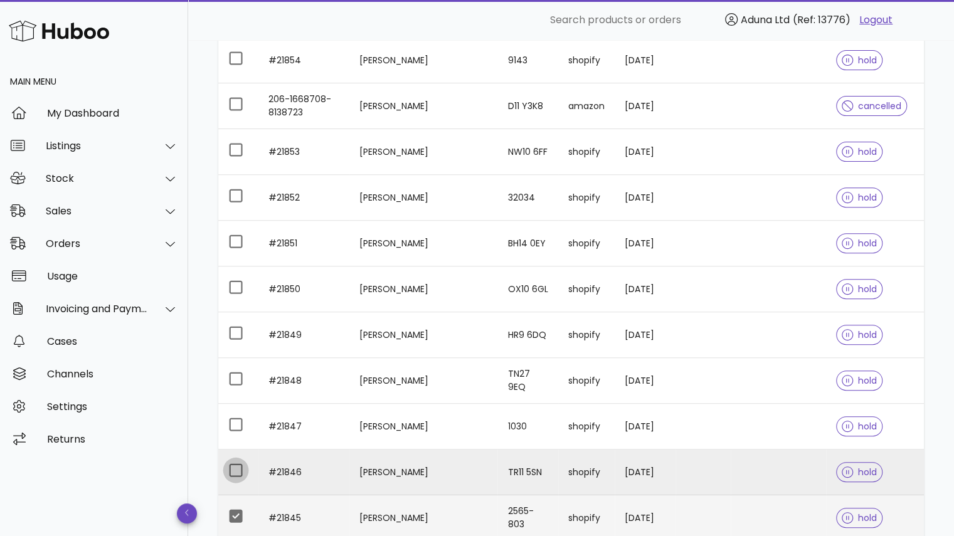
click at [233, 466] on div at bounding box center [235, 470] width 21 height 21
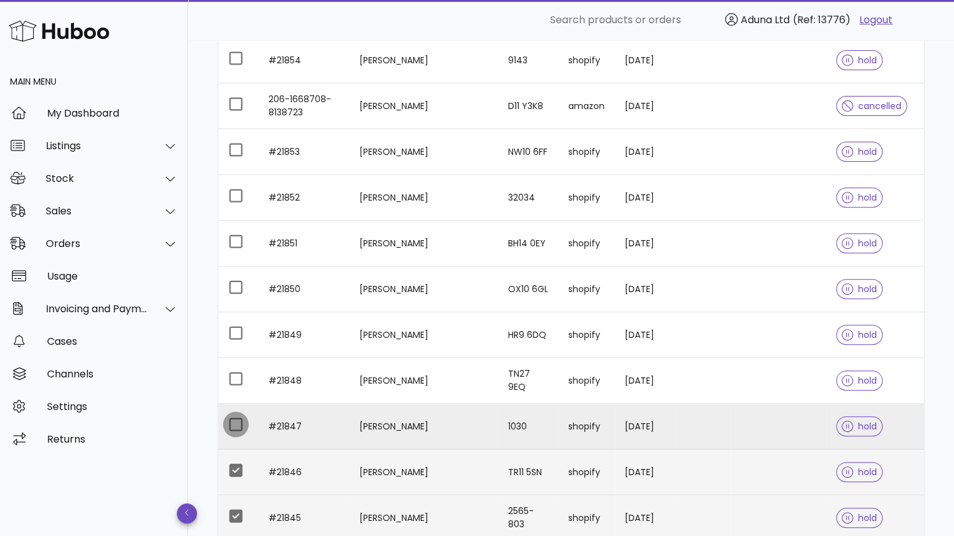
click at [235, 425] on div at bounding box center [235, 424] width 21 height 21
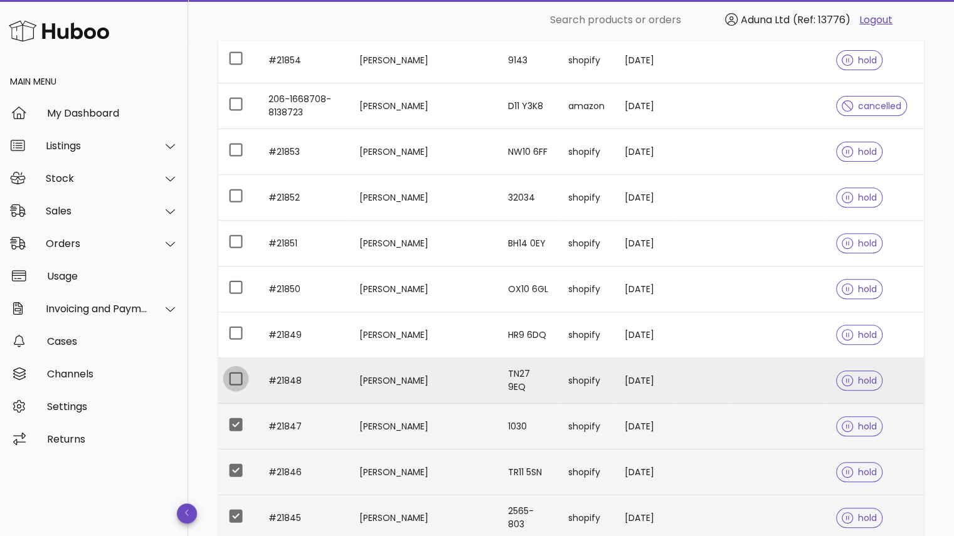
click at [236, 381] on div at bounding box center [235, 378] width 21 height 21
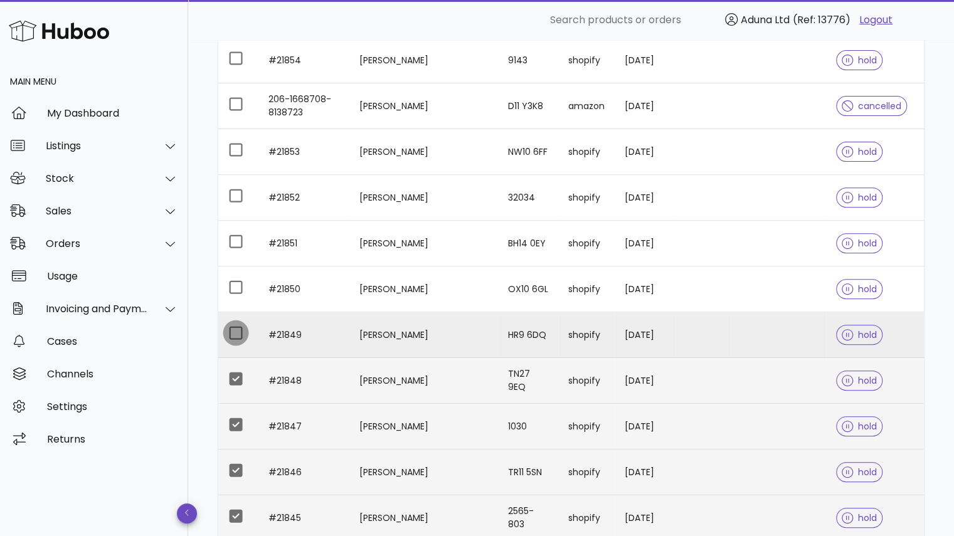
click at [233, 333] on div at bounding box center [235, 333] width 21 height 21
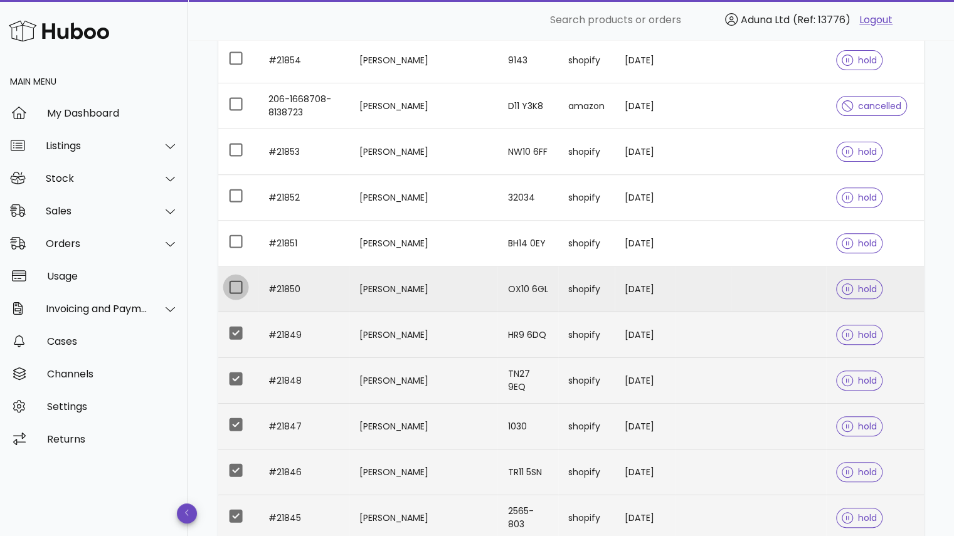
click at [239, 282] on div at bounding box center [235, 287] width 21 height 21
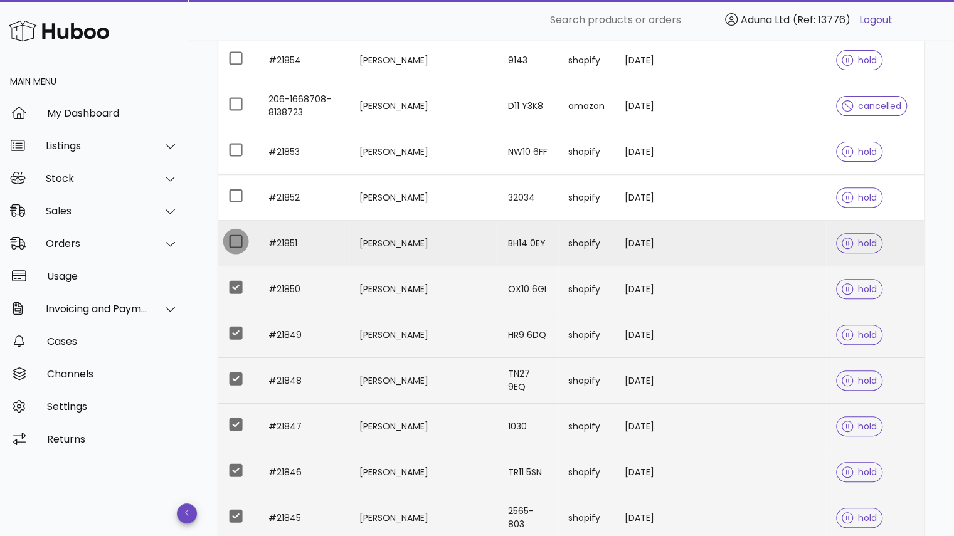
click at [237, 240] on div at bounding box center [235, 241] width 21 height 21
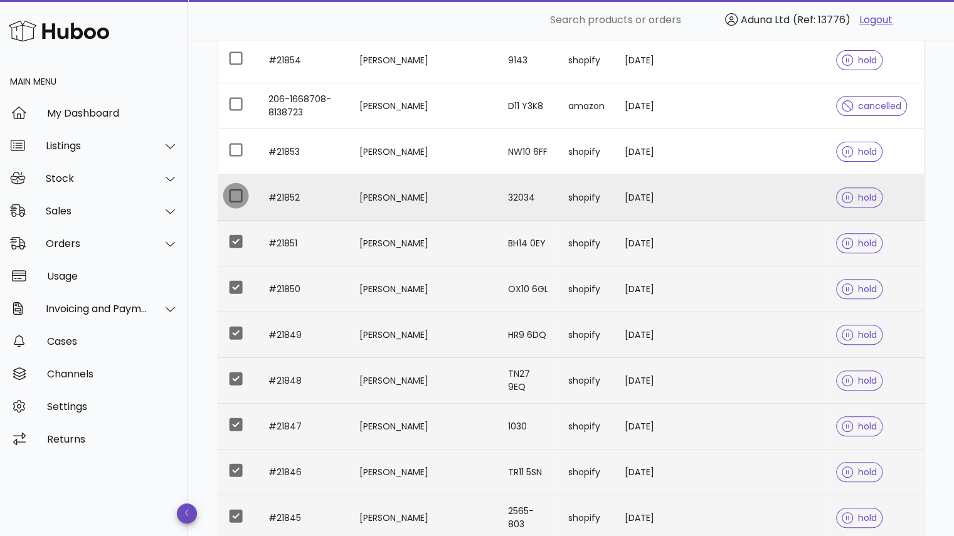
click at [238, 191] on div at bounding box center [235, 195] width 21 height 21
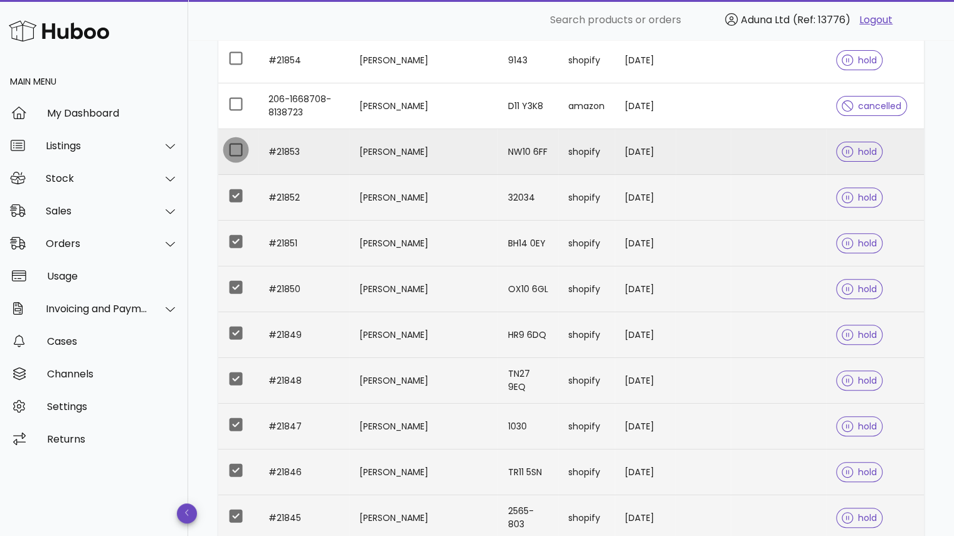
click at [238, 146] on div at bounding box center [235, 149] width 21 height 21
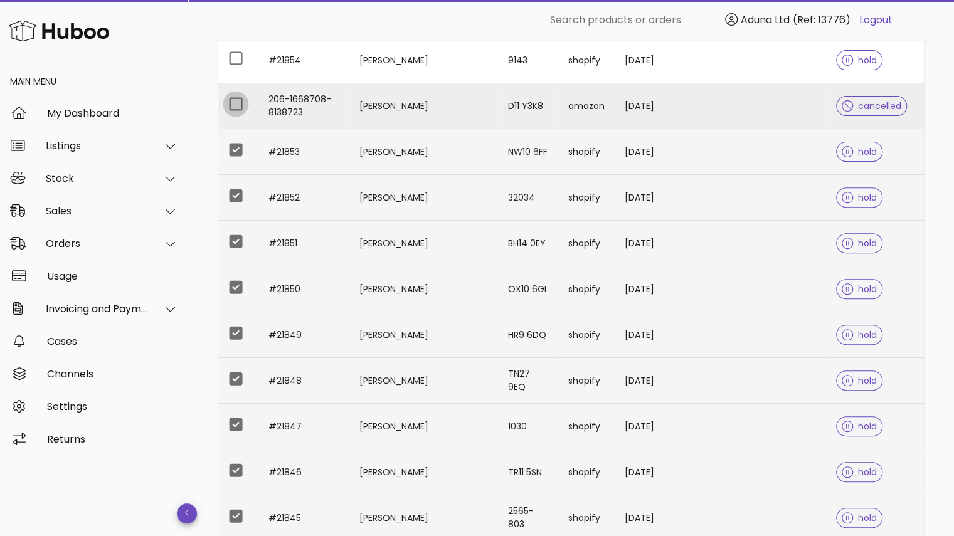
click at [238, 102] on div at bounding box center [235, 103] width 21 height 21
click at [234, 97] on div at bounding box center [235, 103] width 21 height 21
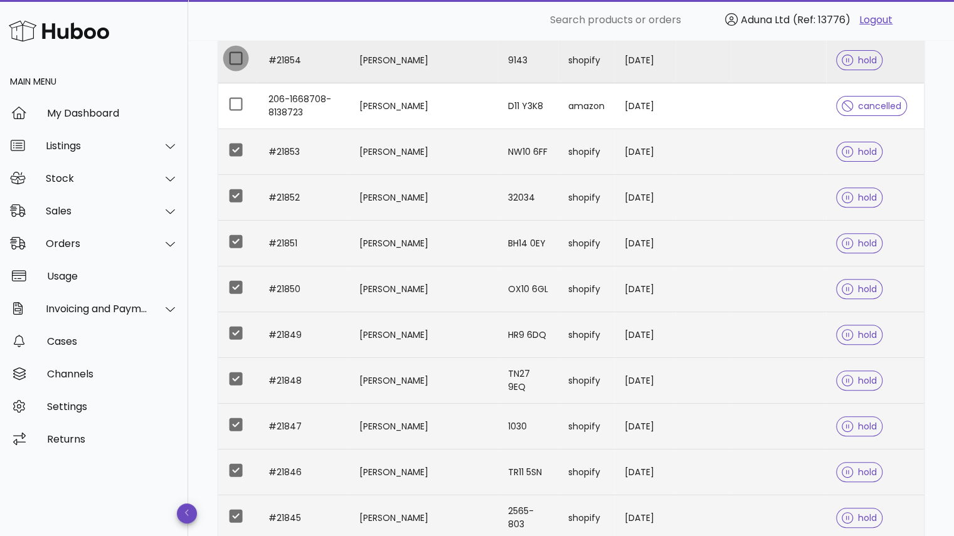
click at [235, 57] on div at bounding box center [235, 58] width 21 height 21
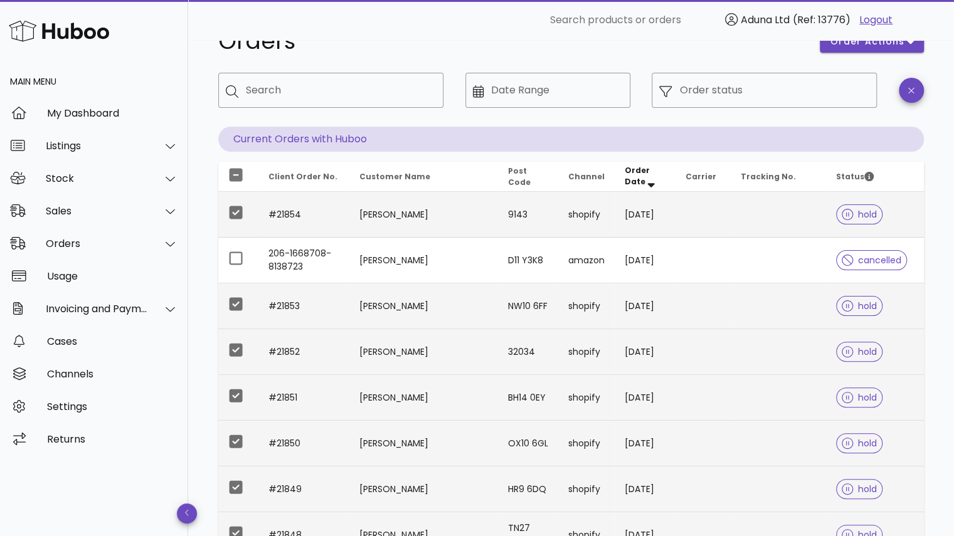
scroll to position [0, 0]
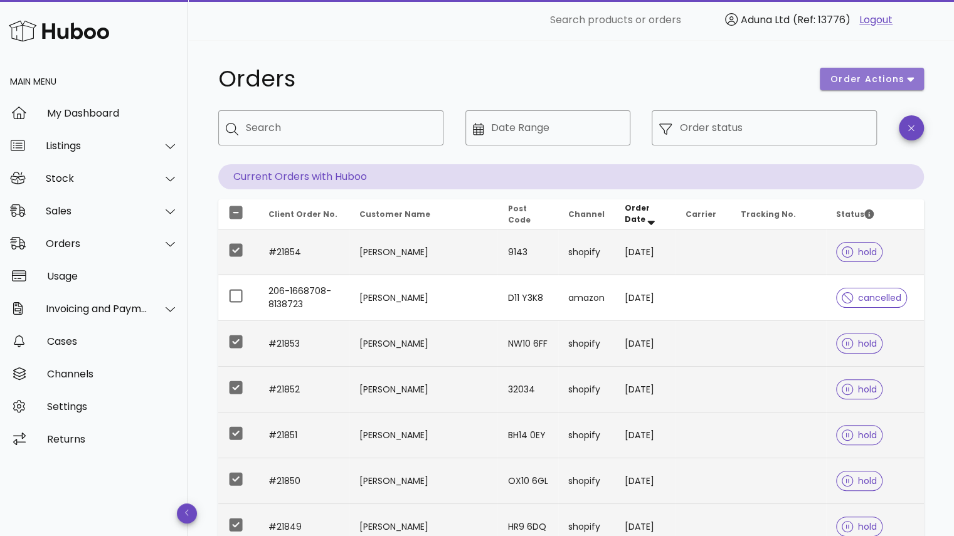
click at [892, 73] on span "order actions" at bounding box center [867, 79] width 75 height 13
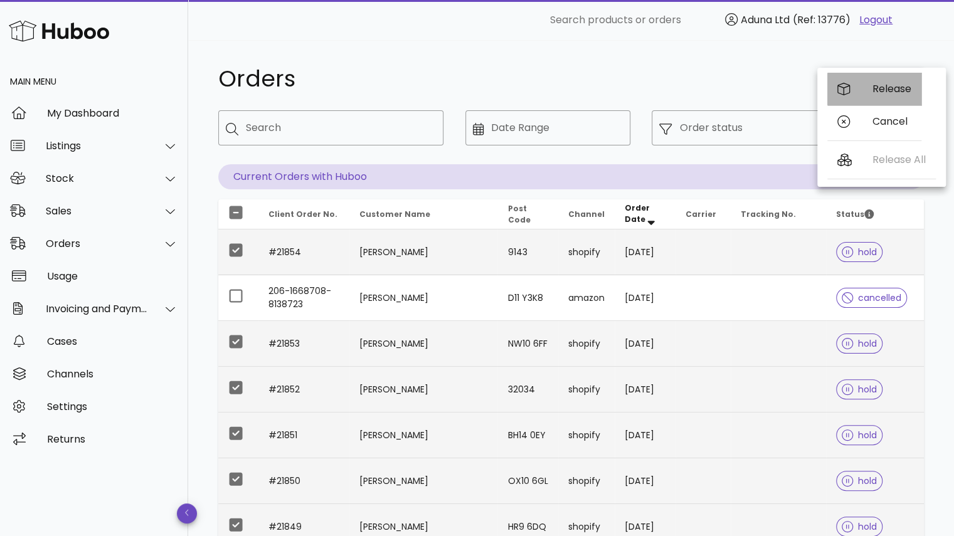
click at [881, 95] on div "Release" at bounding box center [875, 89] width 94 height 33
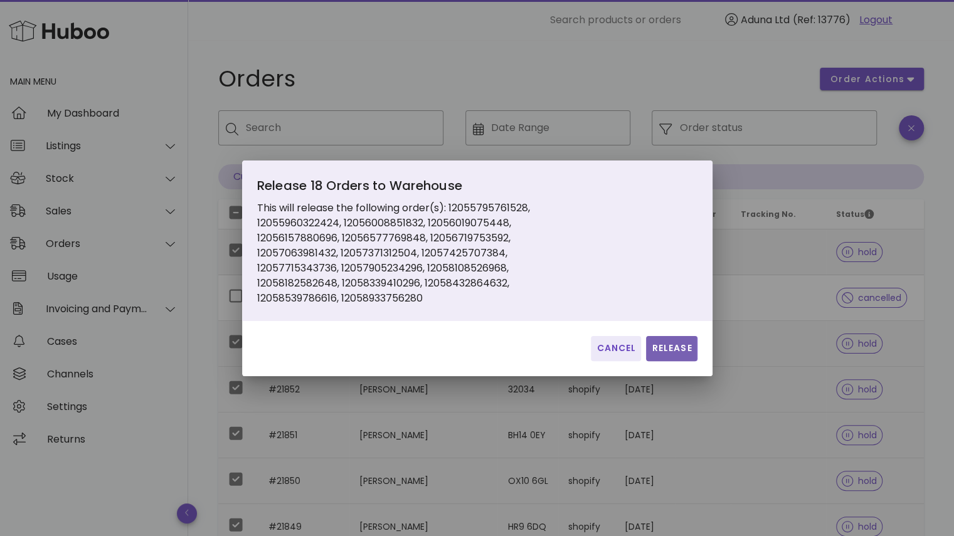
click at [668, 346] on span "Release" at bounding box center [671, 348] width 41 height 13
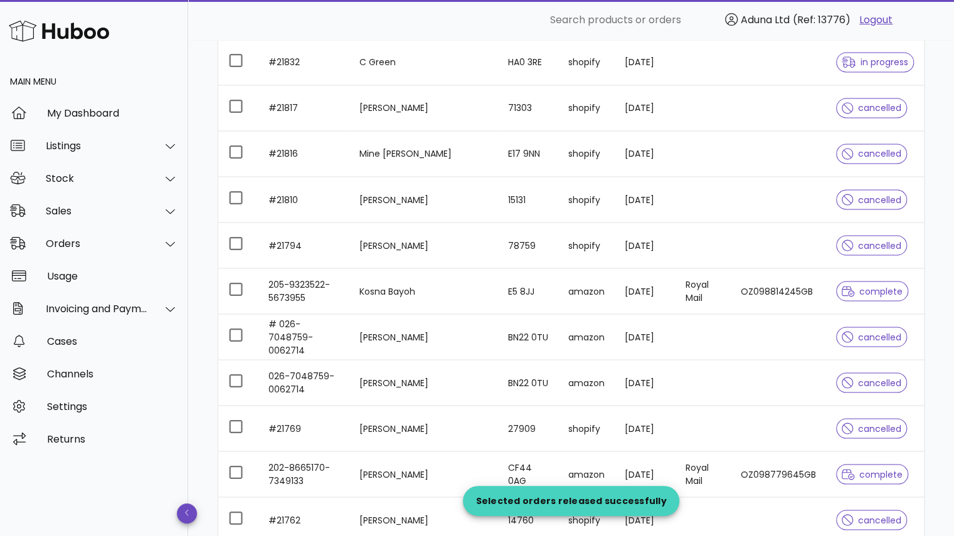
scroll to position [1229, 0]
